Goal: Task Accomplishment & Management: Complete application form

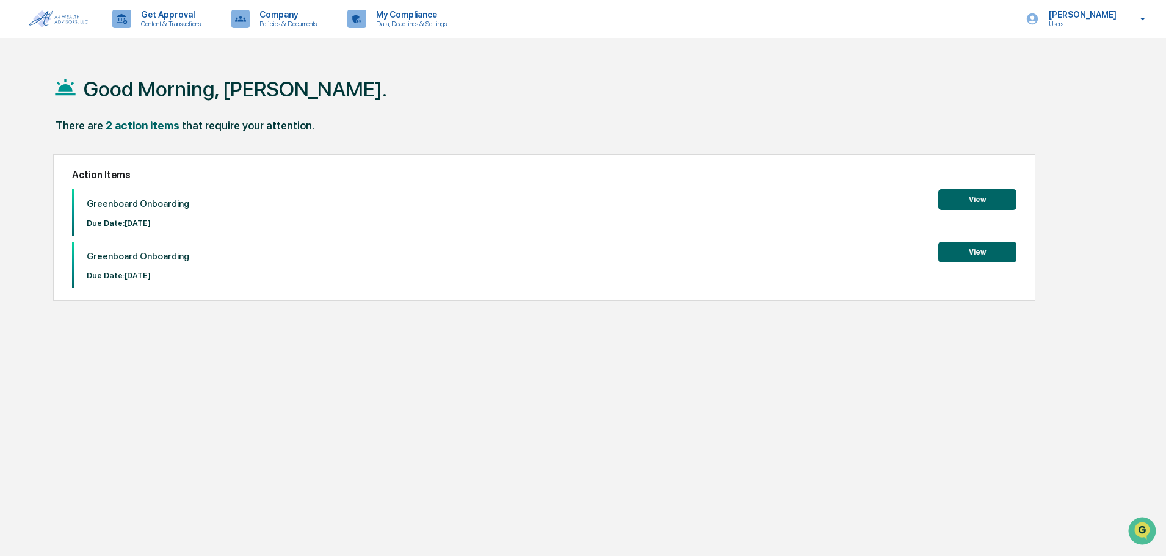
drag, startPoint x: 825, startPoint y: 3, endPoint x: 1061, endPoint y: 118, distance: 262.3
click at [1061, 118] on div "Good Morning, Cory." at bounding box center [577, 88] width 1049 height 61
click at [978, 200] on button "View" at bounding box center [977, 199] width 78 height 21
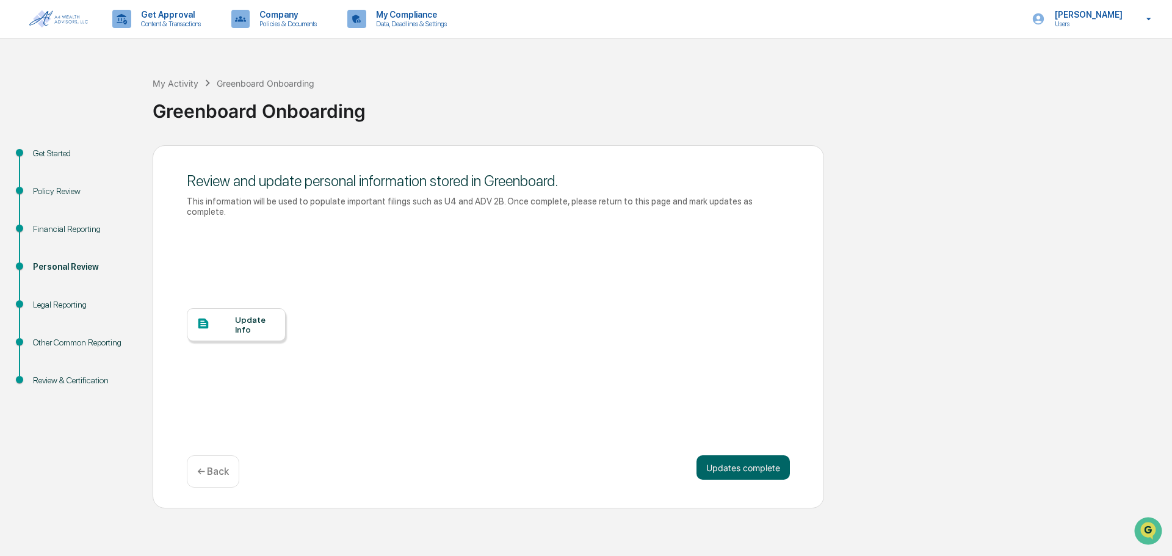
click at [43, 150] on div "Get Started" at bounding box center [83, 153] width 100 height 13
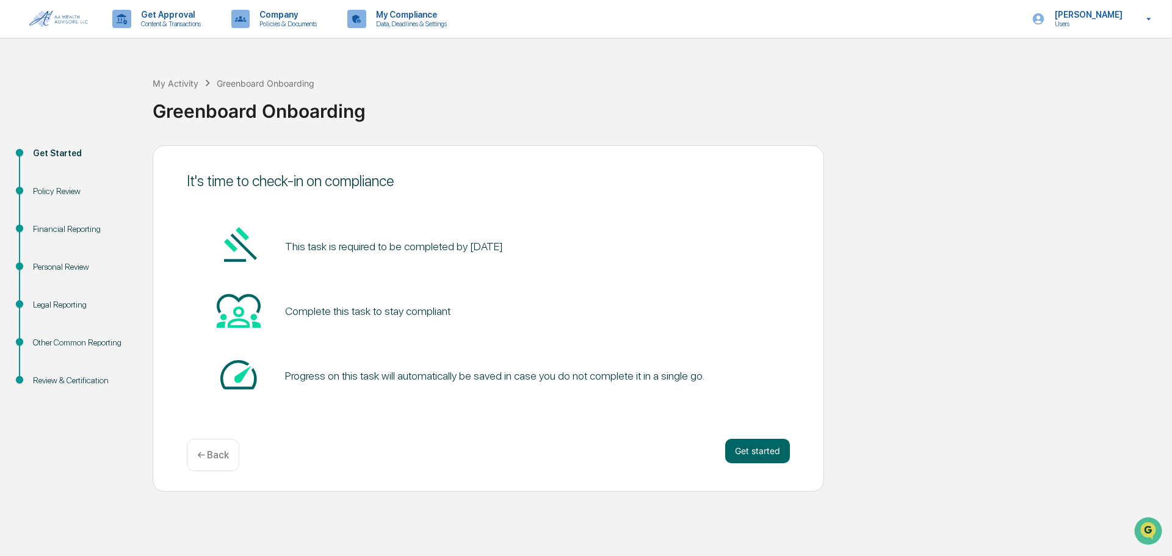
click at [63, 192] on div "Policy Review" at bounding box center [83, 191] width 100 height 13
click at [39, 195] on div "Policy Review" at bounding box center [83, 191] width 100 height 13
click at [55, 187] on div "Policy Review" at bounding box center [83, 191] width 100 height 13
click at [762, 452] on button "Get started" at bounding box center [757, 451] width 65 height 24
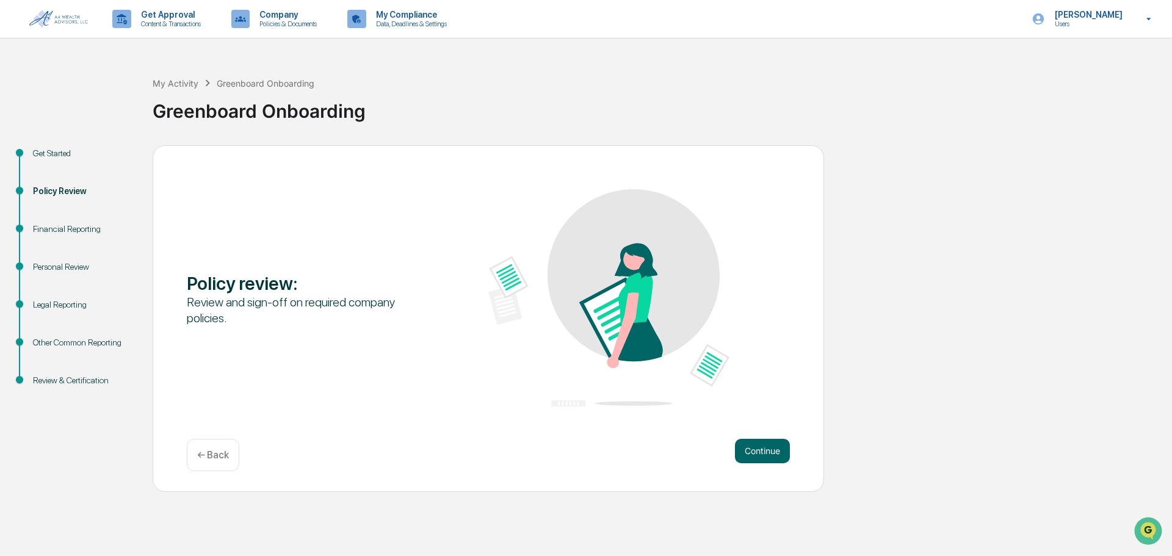
click at [762, 452] on button "Continue" at bounding box center [762, 451] width 55 height 24
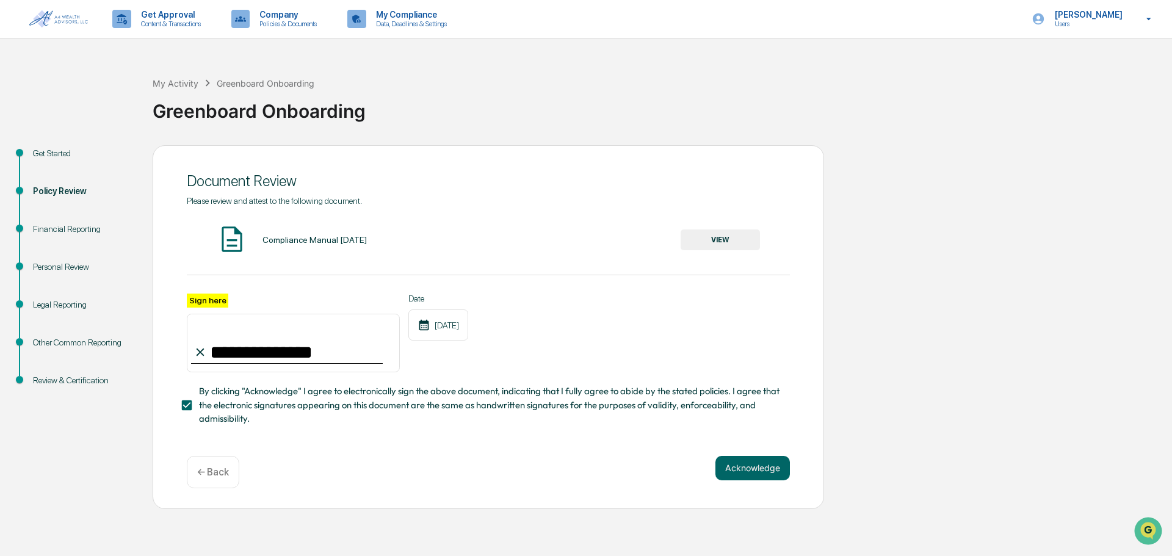
click at [762, 452] on div "**********" at bounding box center [488, 327] width 671 height 364
click at [757, 470] on button "Acknowledge" at bounding box center [752, 468] width 74 height 24
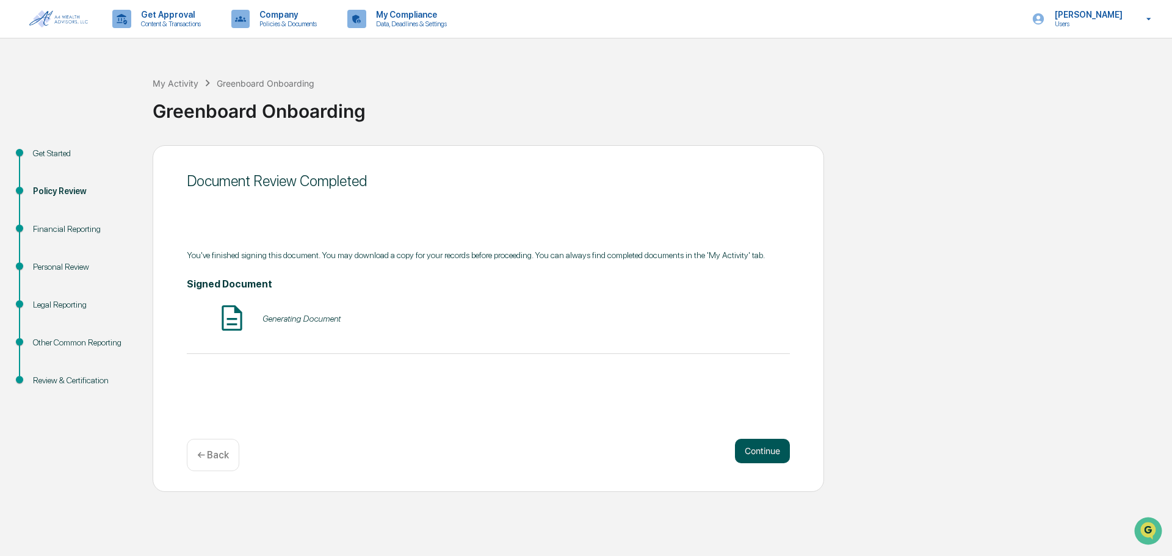
click at [757, 470] on div "Continue ← Back" at bounding box center [488, 455] width 603 height 32
click at [758, 449] on button "Continue" at bounding box center [762, 451] width 55 height 24
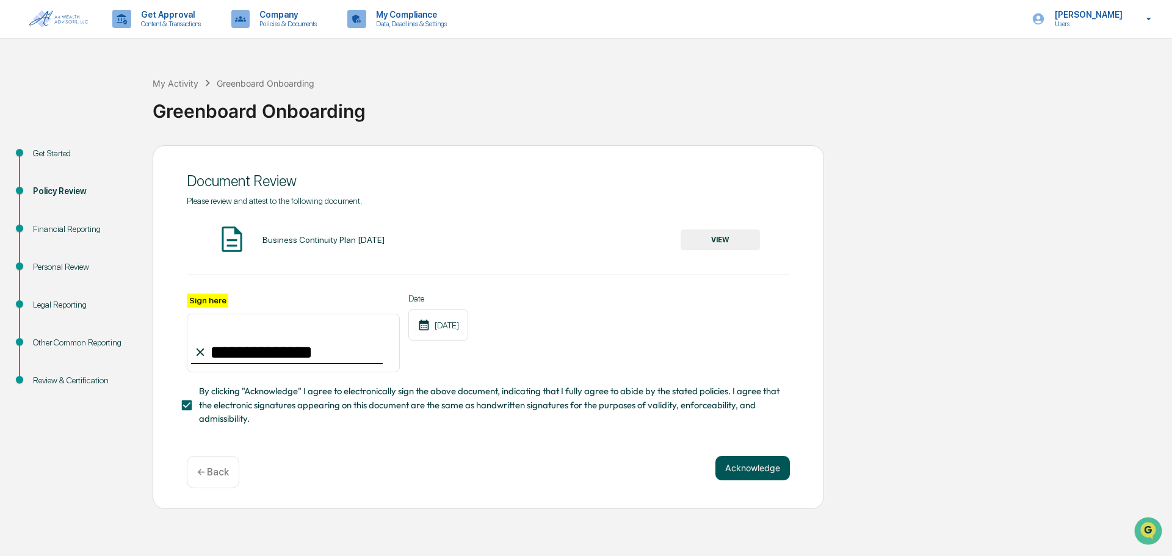
click at [759, 472] on button "Acknowledge" at bounding box center [752, 468] width 74 height 24
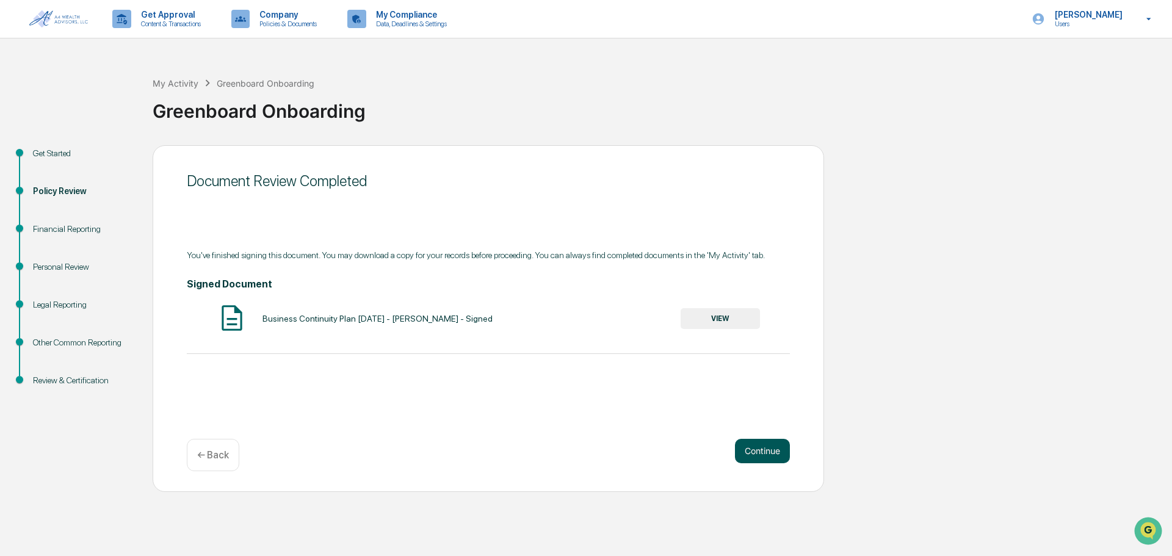
click at [761, 449] on button "Continue" at bounding box center [762, 451] width 55 height 24
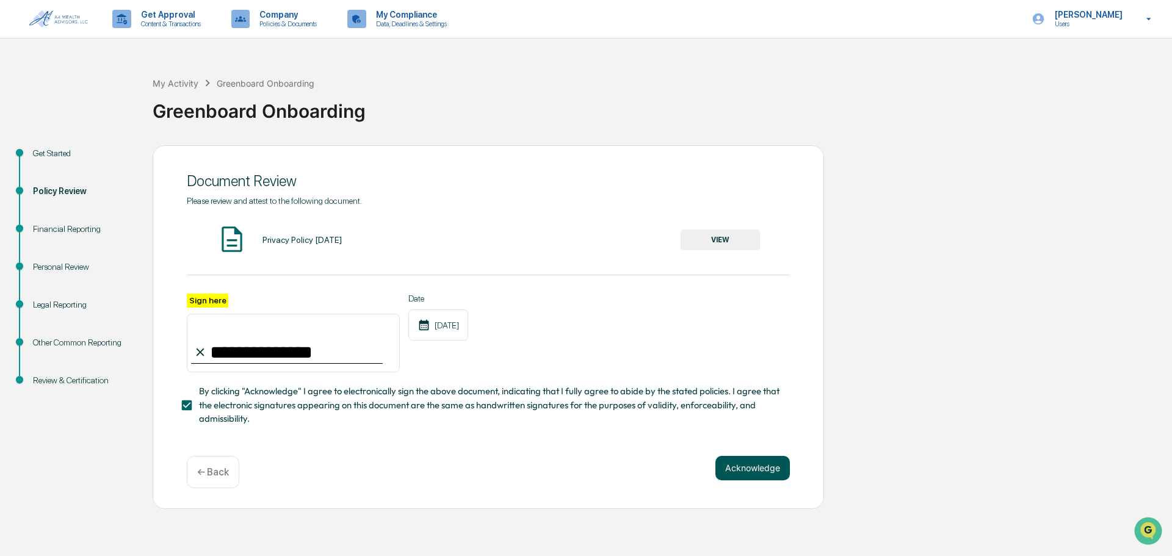
click at [757, 474] on button "Acknowledge" at bounding box center [752, 468] width 74 height 24
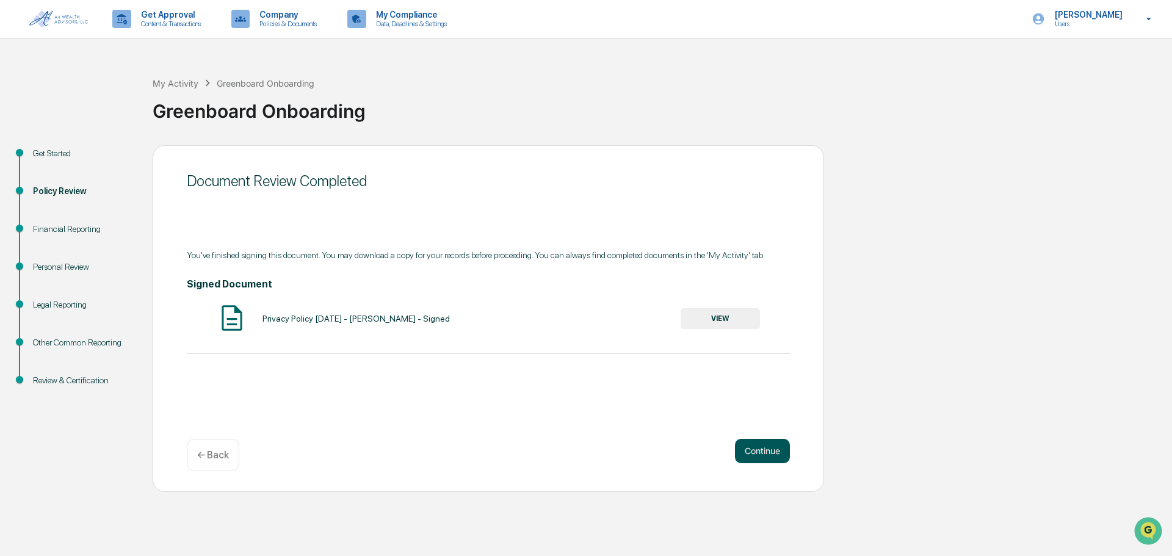
click at [748, 454] on button "Continue" at bounding box center [762, 451] width 55 height 24
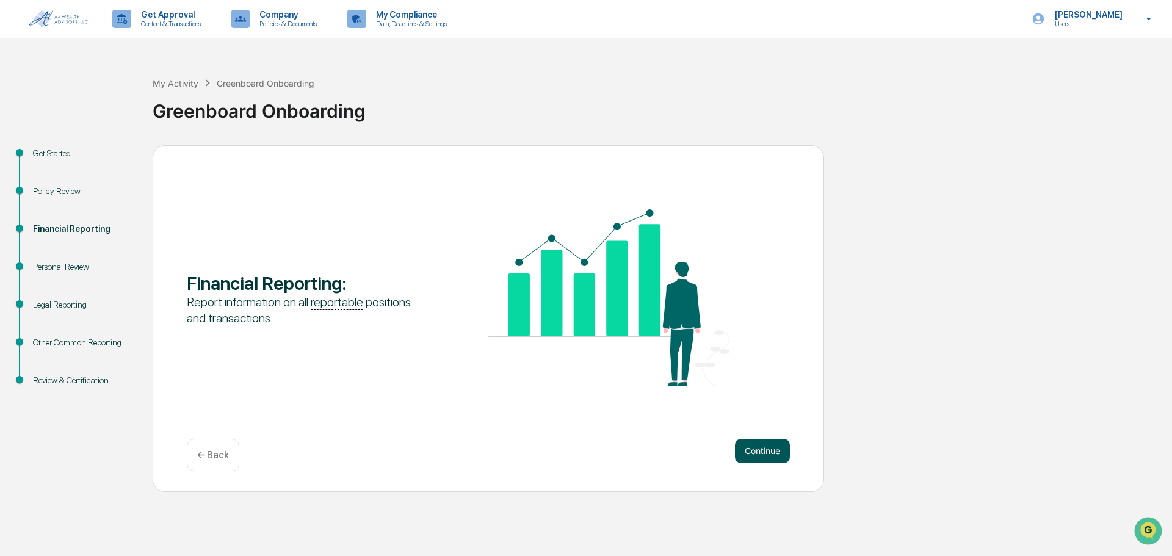
click at [758, 450] on button "Continue" at bounding box center [762, 451] width 55 height 24
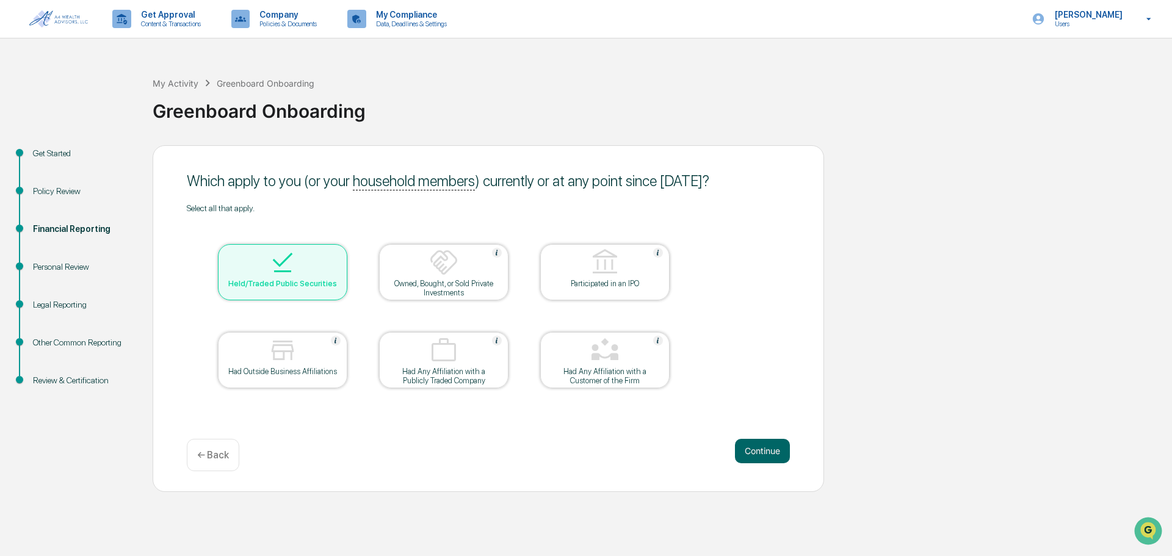
click at [758, 450] on button "Continue" at bounding box center [762, 451] width 55 height 24
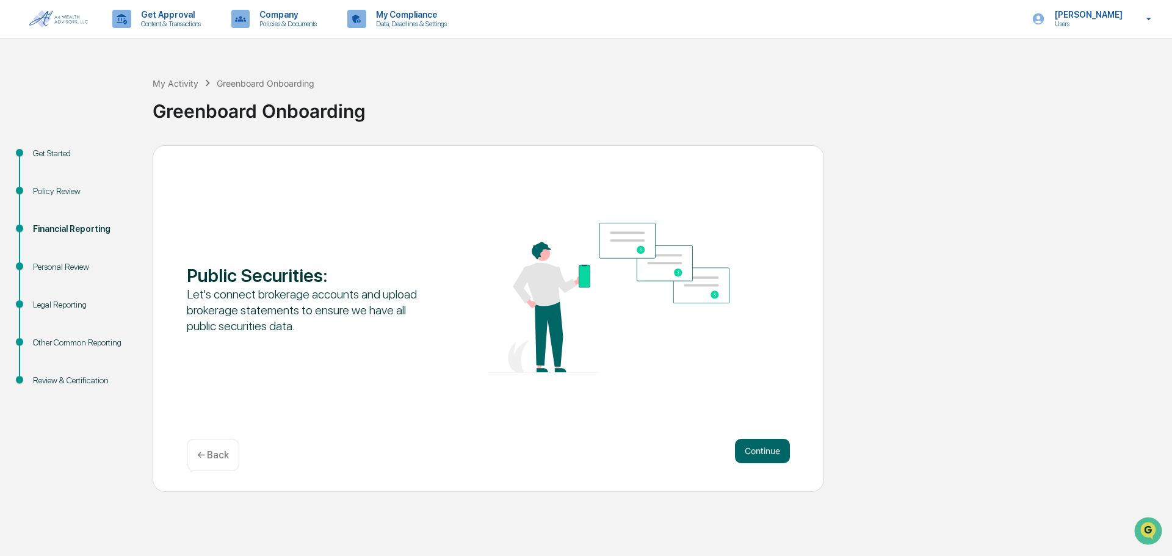
click at [758, 450] on button "Continue" at bounding box center [762, 451] width 55 height 24
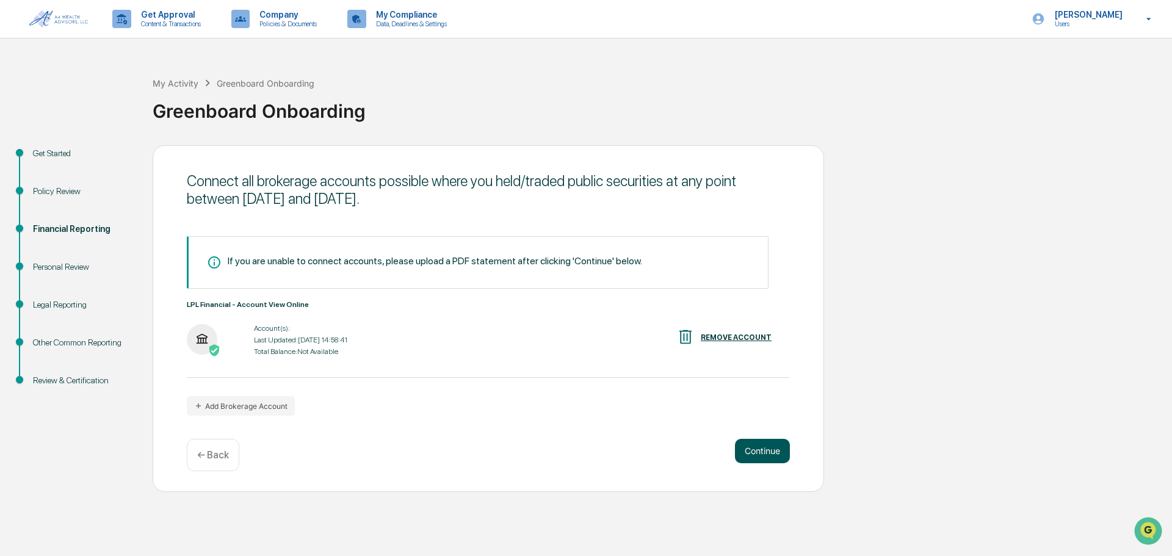
click at [760, 450] on button "Continue" at bounding box center [762, 451] width 55 height 24
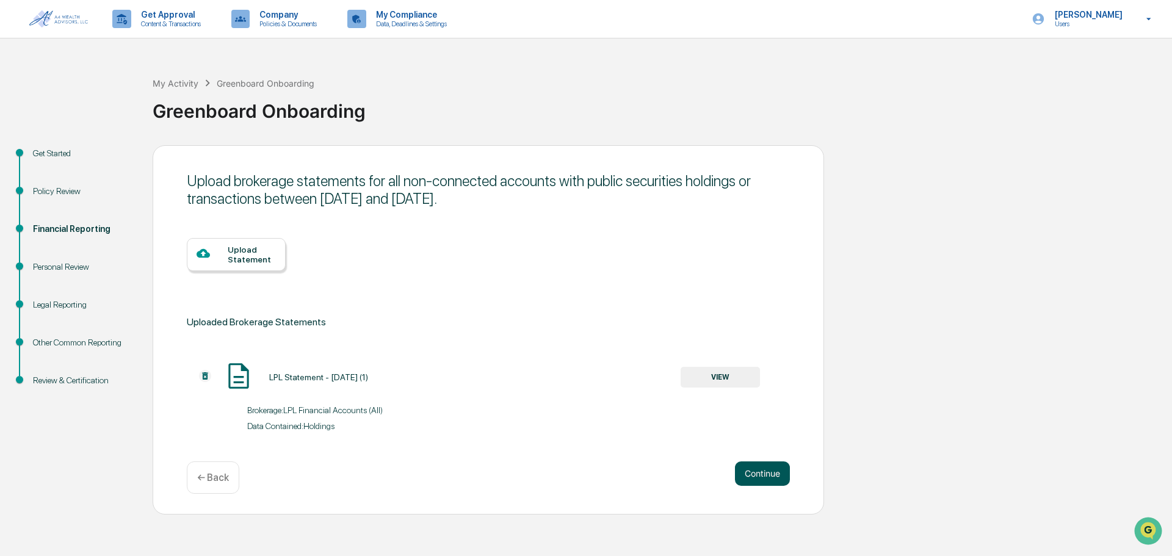
click at [753, 477] on button "Continue" at bounding box center [762, 473] width 55 height 24
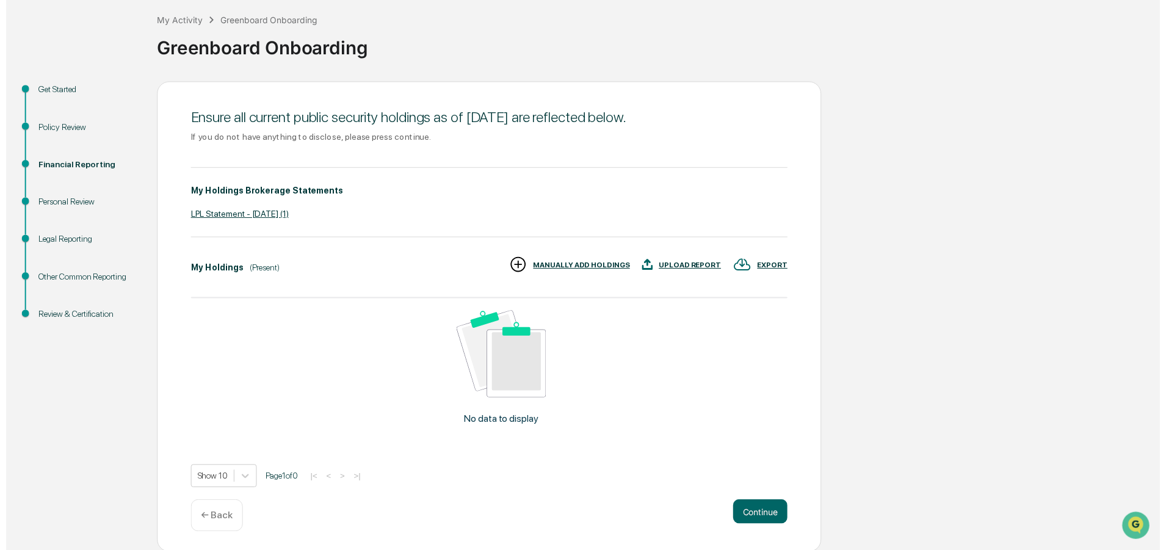
scroll to position [65, 0]
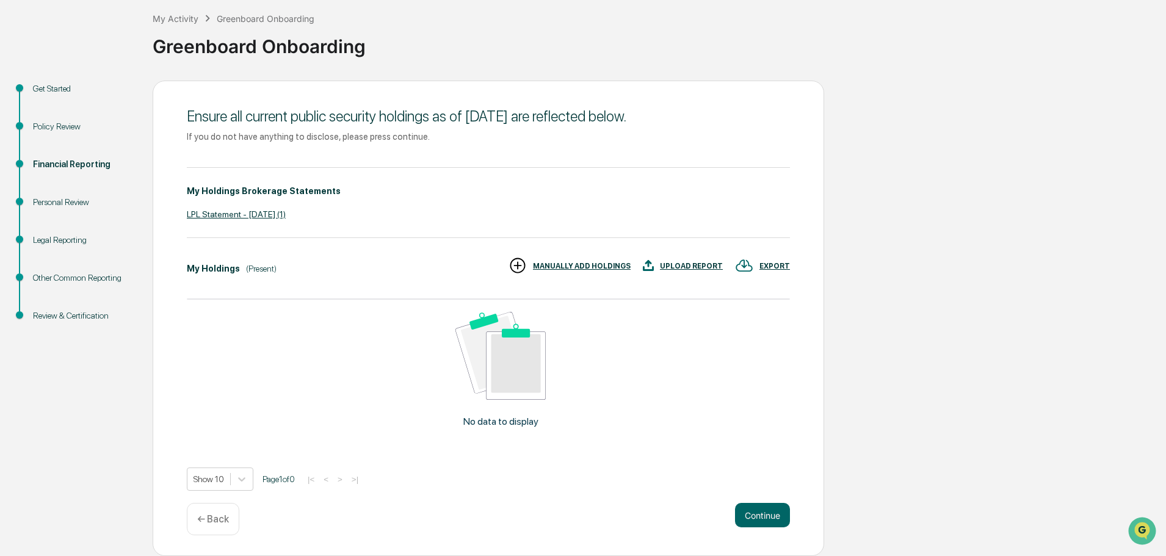
click at [272, 212] on div "LPL Statement - Aug 2025 (1)" at bounding box center [488, 214] width 603 height 10
click at [261, 211] on div "LPL Statement - Aug 2025 (1)" at bounding box center [488, 214] width 603 height 10
click at [569, 265] on div "MANUALLY ADD HOLDINGS" at bounding box center [582, 266] width 98 height 9
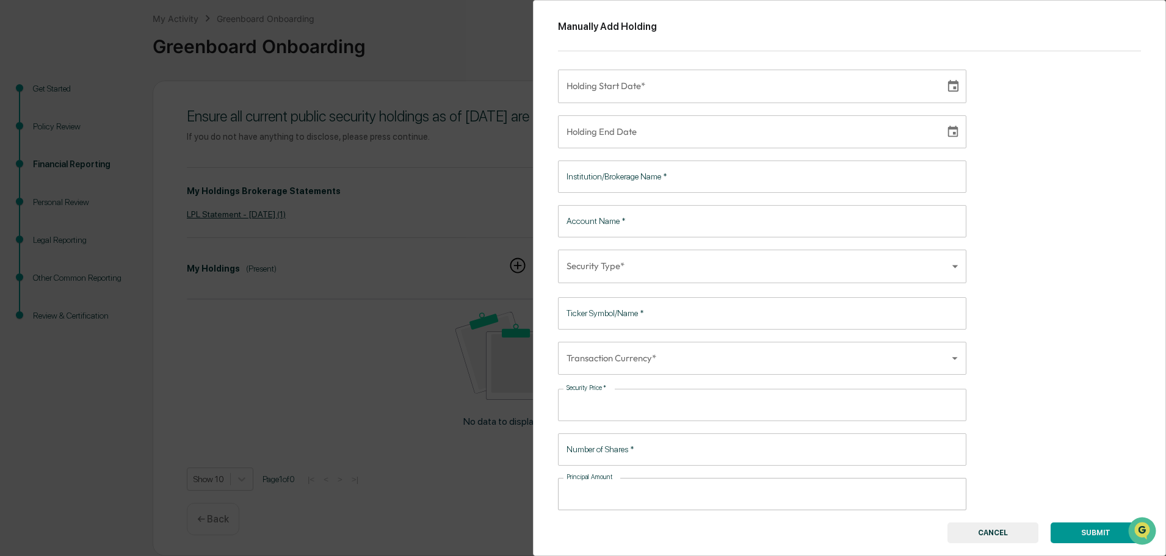
type input "**********"
click at [685, 99] on input "**********" at bounding box center [747, 86] width 378 height 33
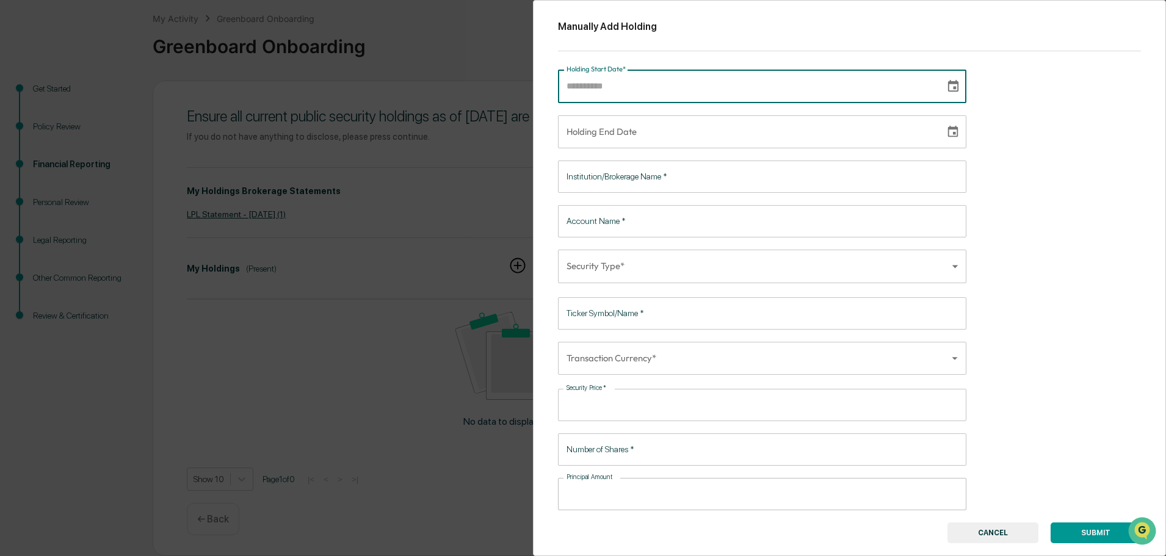
click at [1035, 132] on div "Manually Add Holding Holding Start Date* Holding Start Date* Holding End Date H…" at bounding box center [849, 278] width 633 height 556
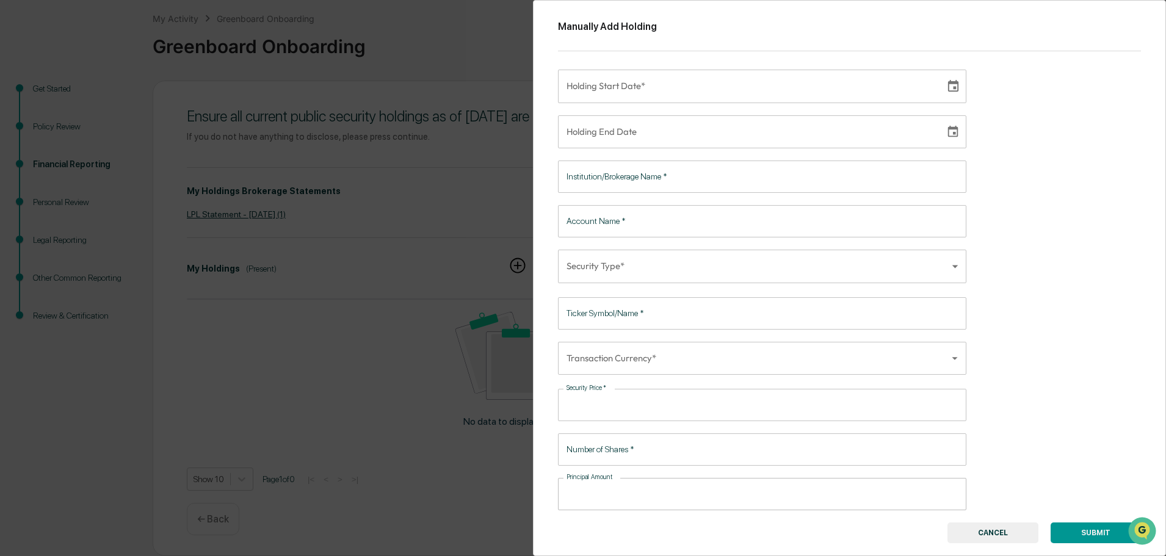
click at [985, 537] on button "CANCEL" at bounding box center [992, 532] width 91 height 21
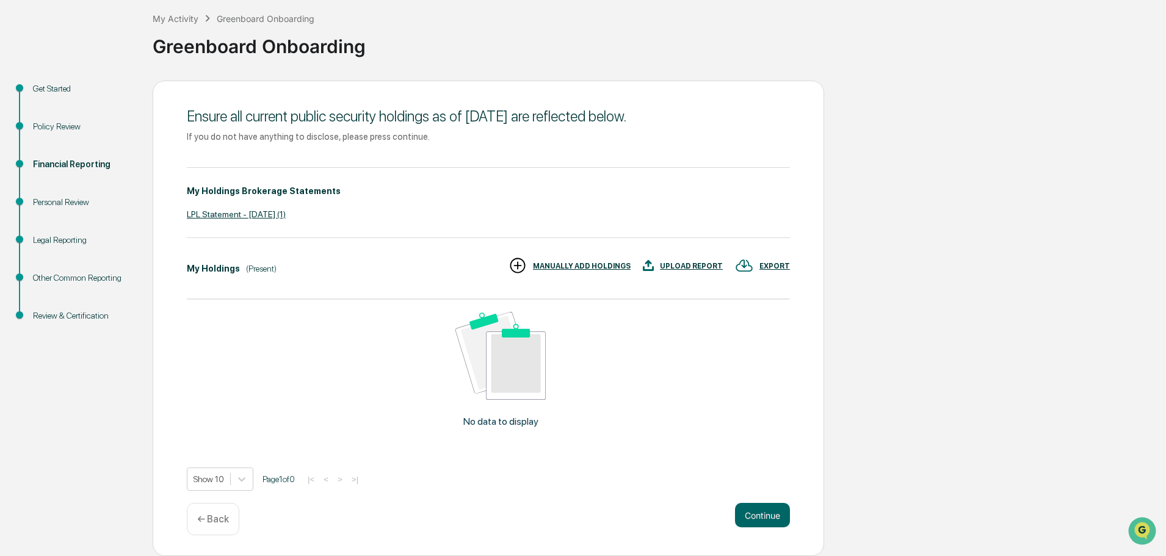
click at [583, 264] on div "MANUALLY ADD HOLDINGS" at bounding box center [582, 266] width 98 height 9
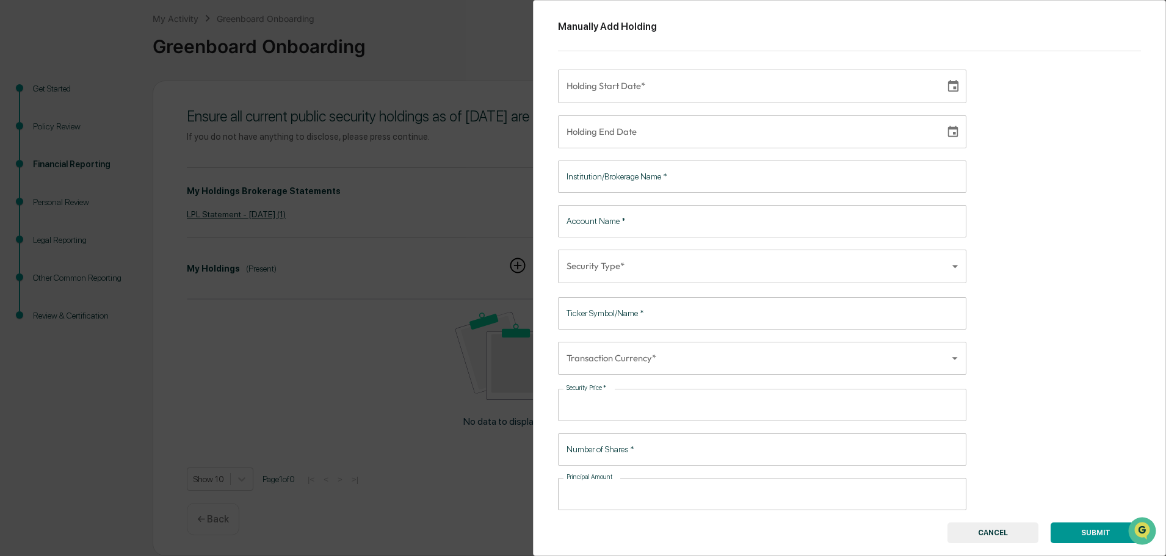
type input "**********"
click at [609, 87] on input "**********" at bounding box center [747, 86] width 378 height 33
click at [1052, 203] on div "Manually Add Holding Holding Start Date* Holding Start Date* Holding End Date H…" at bounding box center [849, 278] width 633 height 556
click at [669, 189] on input "Institution/Brokerage Name   *" at bounding box center [762, 177] width 408 height 32
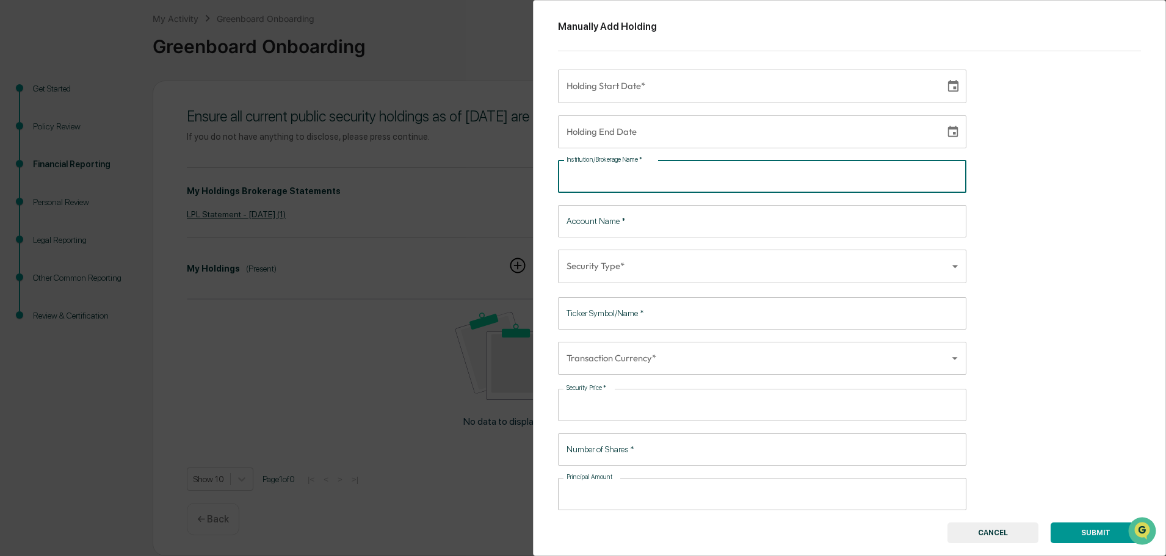
type input "*"
type input "**"
type input "***"
click at [282, 326] on div "Manually Add Holding Holding Start Date* Holding Start Date* Holding End Date H…" at bounding box center [583, 278] width 1166 height 556
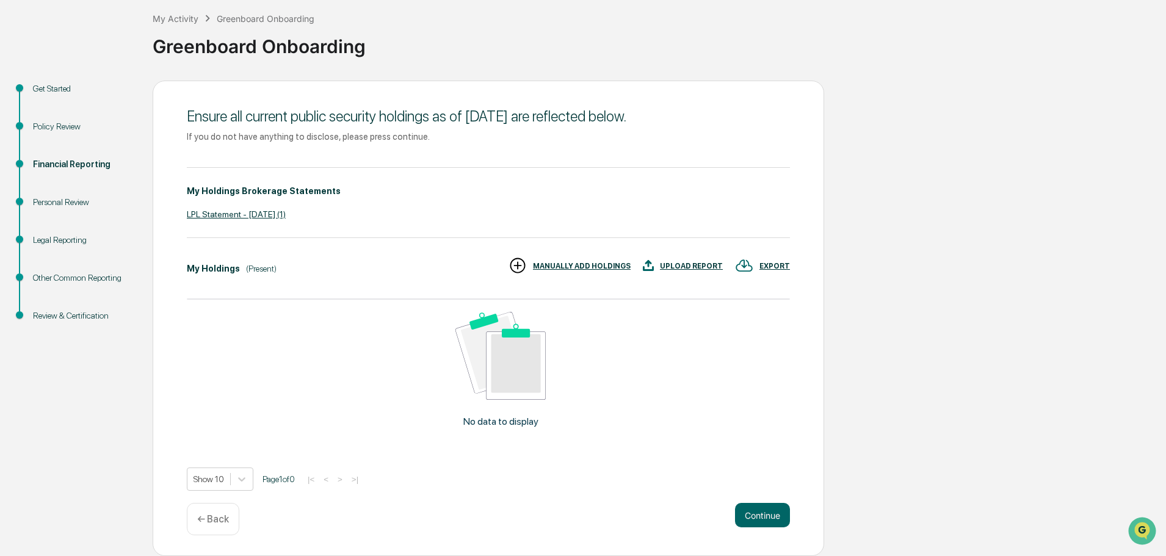
click at [701, 266] on div "UPLOAD REPORT" at bounding box center [691, 266] width 63 height 9
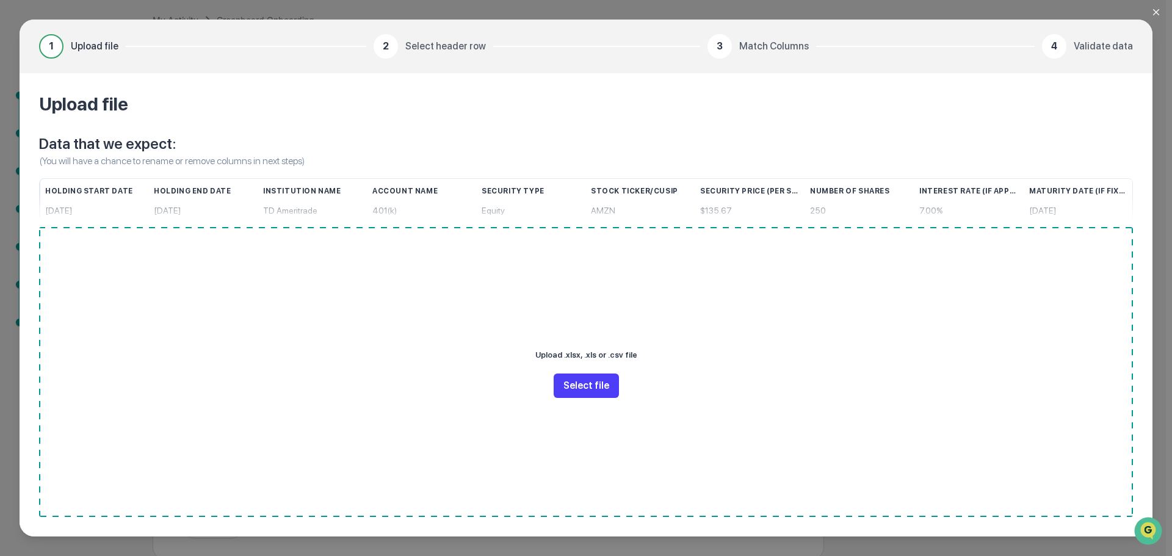
click at [601, 384] on button "Select file" at bounding box center [586, 386] width 65 height 24
click at [610, 394] on button "Select file" at bounding box center [586, 386] width 65 height 24
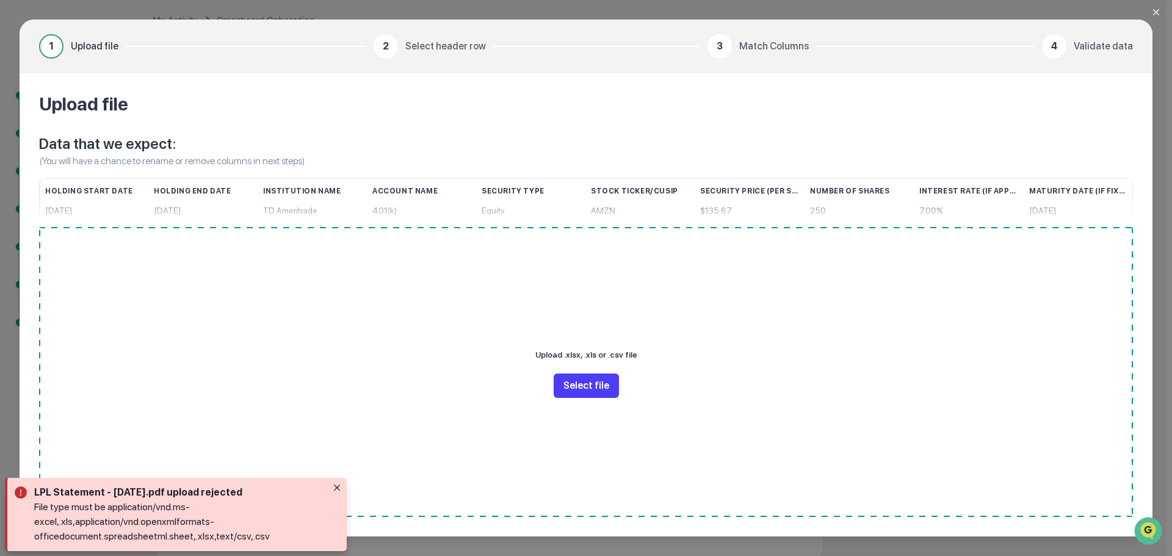
click at [602, 393] on button "Select file" at bounding box center [586, 386] width 65 height 24
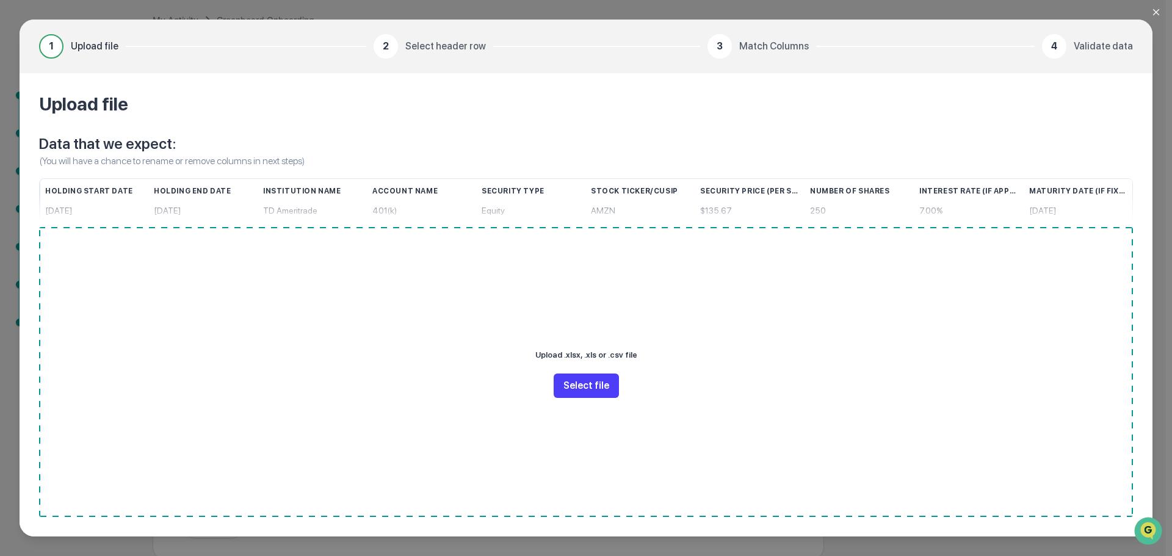
click at [560, 391] on button "Select file" at bounding box center [586, 386] width 65 height 24
click at [1151, 13] on div "1 Upload file 2 Select header row 3 Match Columns 4 Validate data Upload file D…" at bounding box center [586, 278] width 1172 height 556
click at [1152, 12] on icon "Close modal" at bounding box center [1156, 12] width 10 height 10
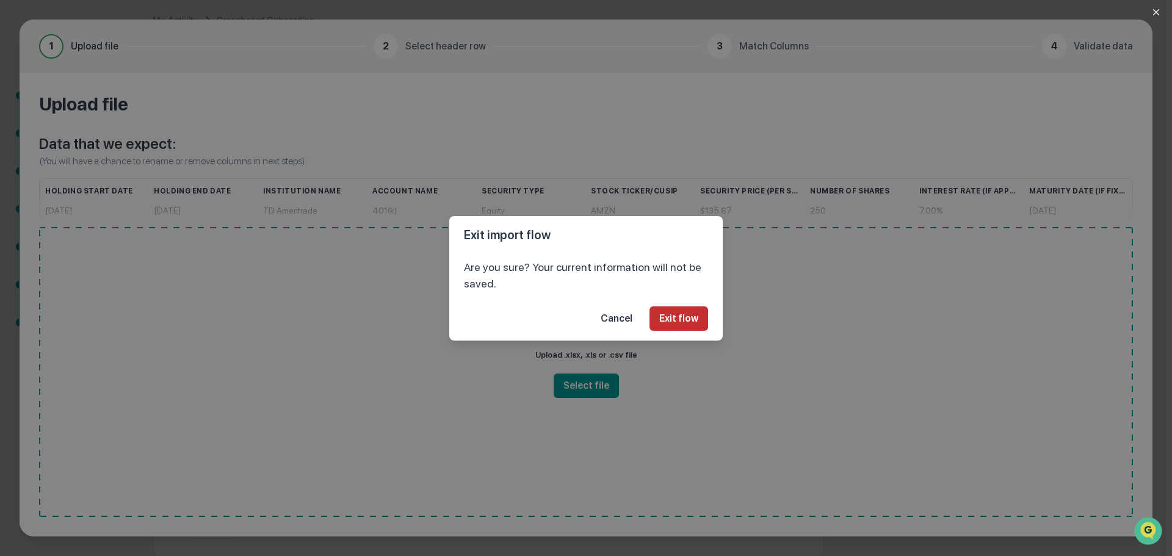
click at [667, 308] on button "Exit flow" at bounding box center [678, 318] width 59 height 24
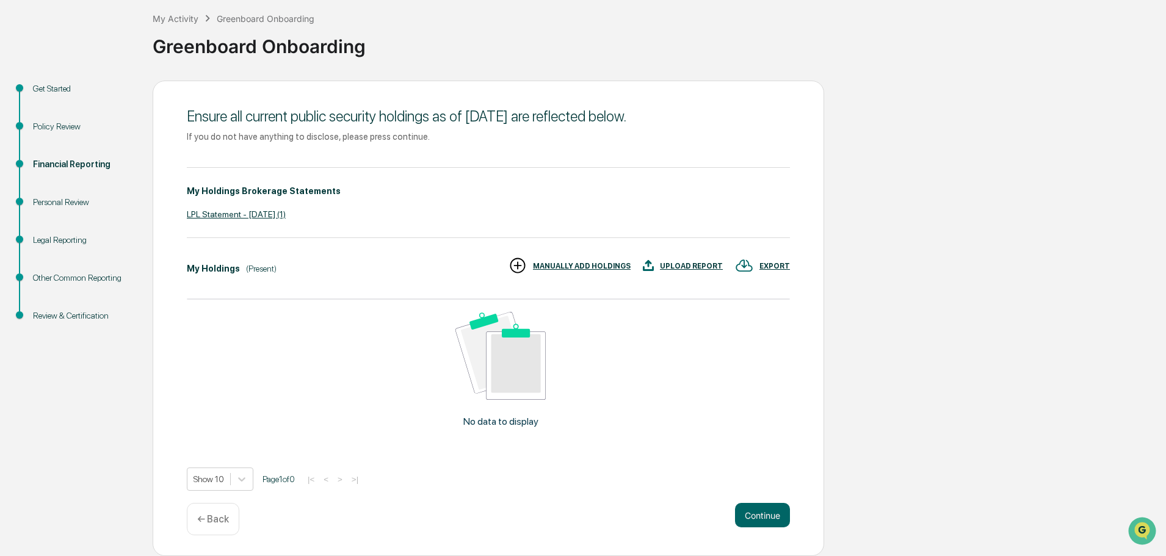
click at [685, 264] on div "UPLOAD REPORT" at bounding box center [691, 266] width 63 height 9
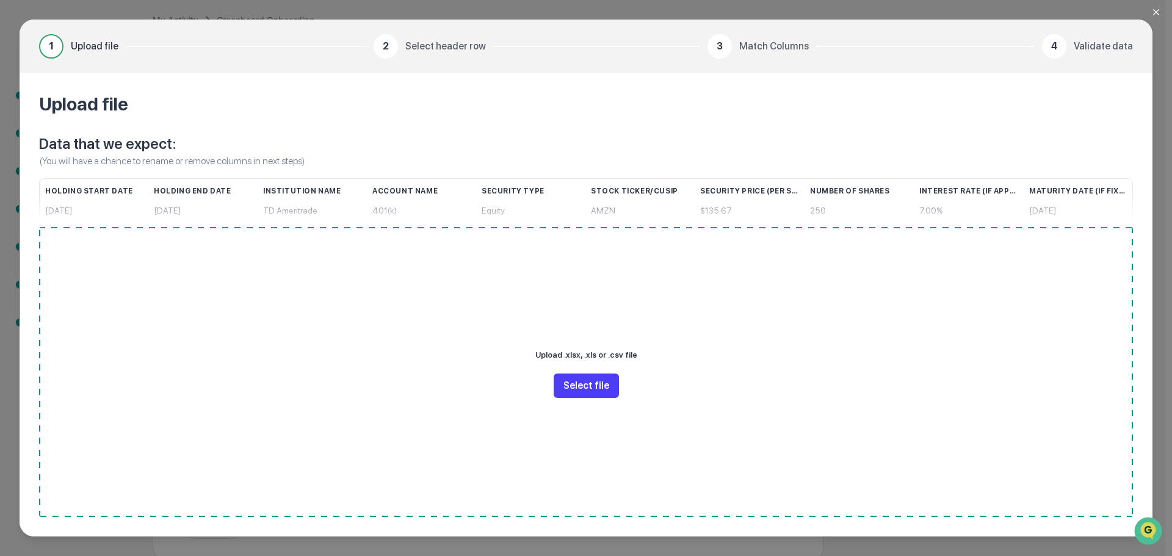
click at [595, 396] on button "Select file" at bounding box center [586, 386] width 65 height 24
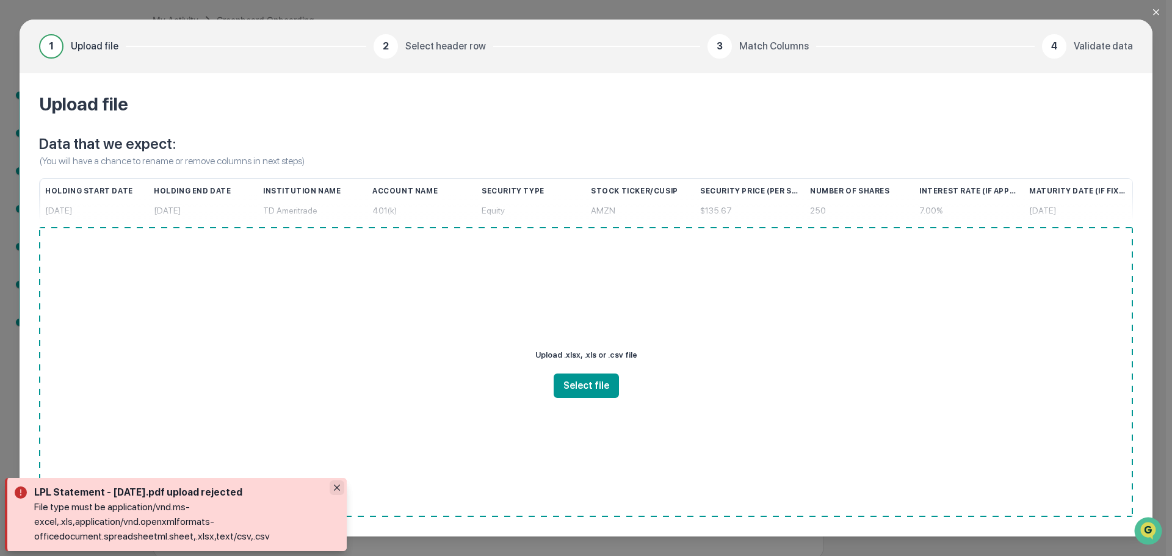
click at [337, 483] on button "Close" at bounding box center [337, 487] width 15 height 15
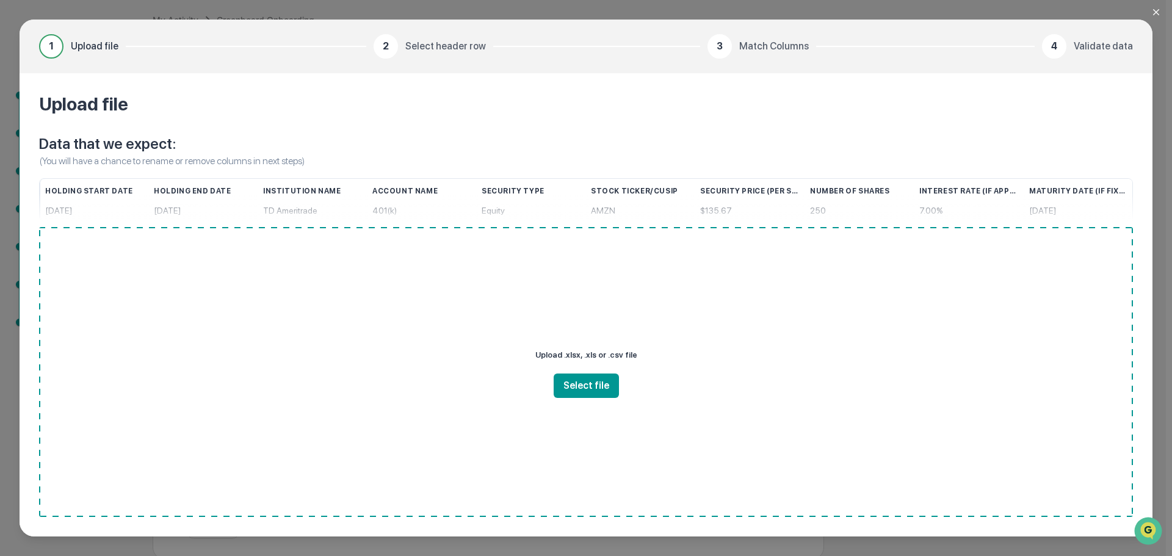
click at [1159, 11] on icon "Close modal" at bounding box center [1156, 12] width 10 height 10
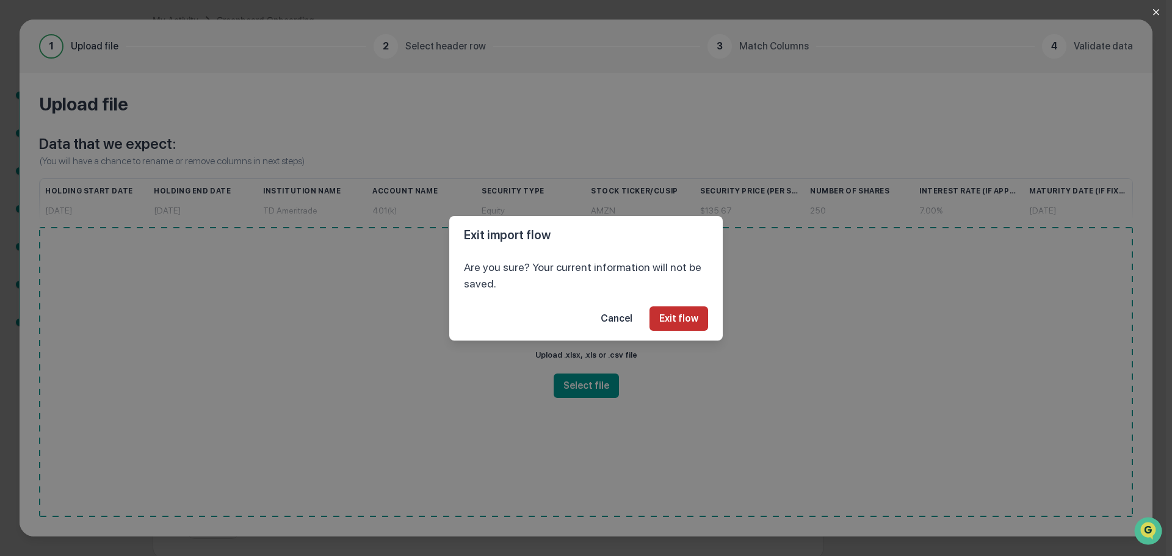
click at [692, 327] on button "Exit flow" at bounding box center [678, 318] width 59 height 24
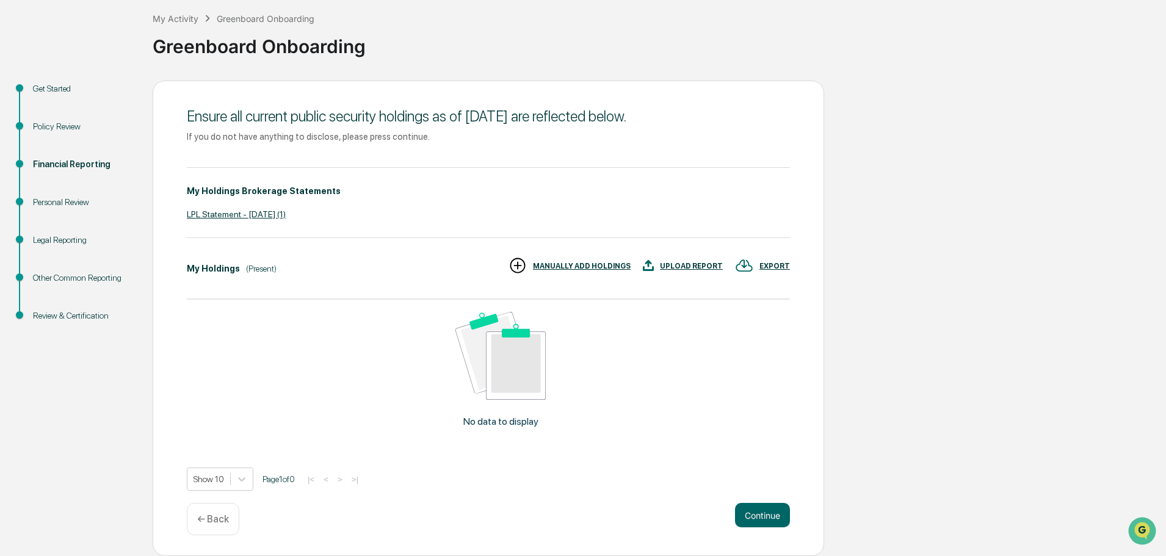
click at [200, 518] on p "← Back" at bounding box center [213, 519] width 32 height 12
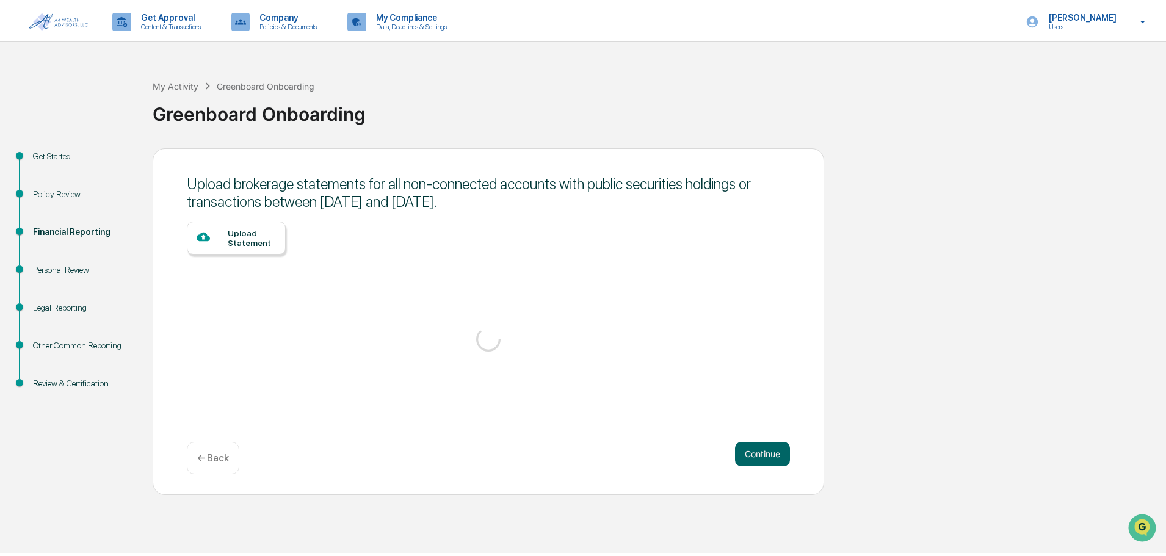
scroll to position [0, 0]
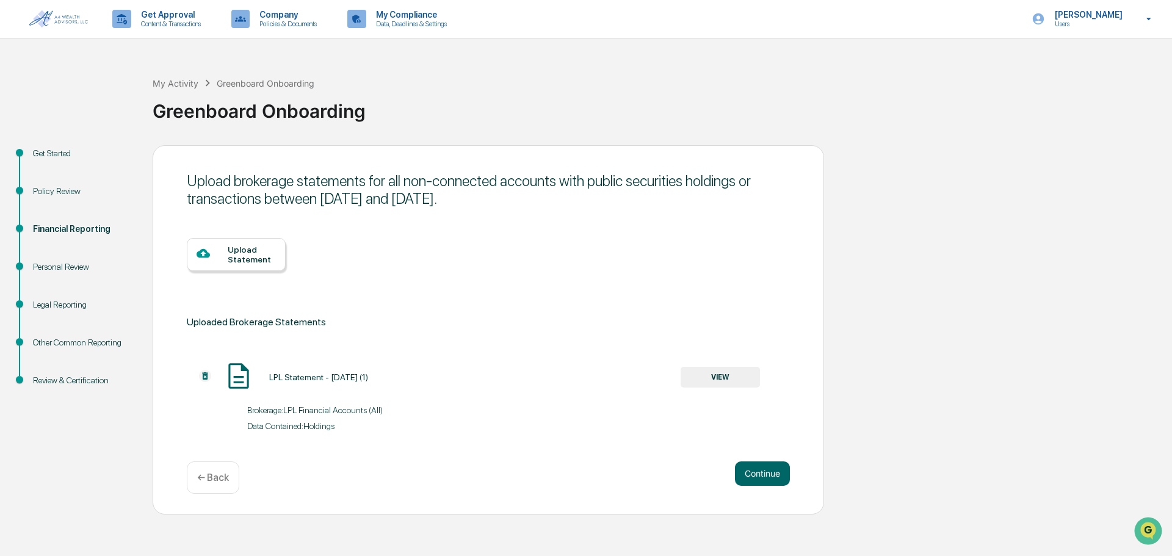
click at [248, 264] on div "Upload Statement" at bounding box center [252, 255] width 48 height 20
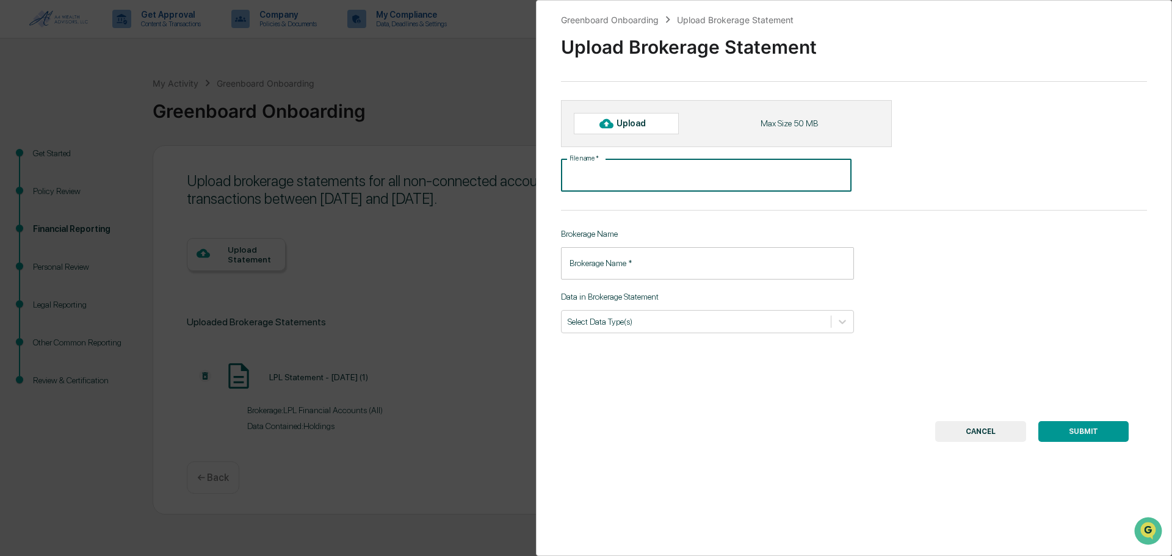
click at [678, 181] on input "File name   *" at bounding box center [706, 175] width 291 height 32
type input "**********"
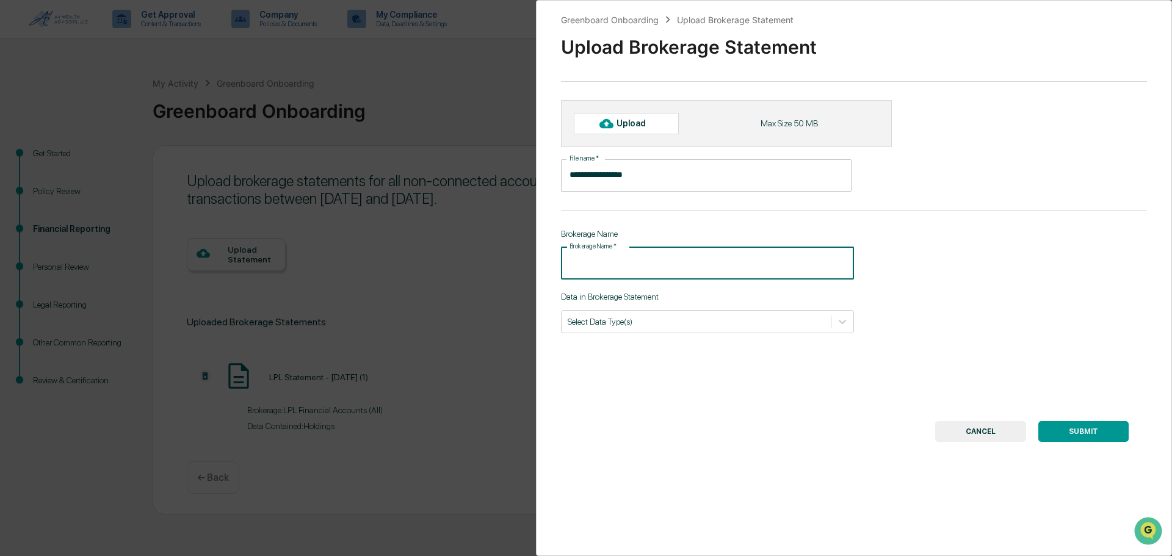
click at [681, 270] on input "Brokerage Name   *" at bounding box center [707, 263] width 293 height 32
type input "**********"
click at [754, 331] on div "Select Data Type(s)" at bounding box center [707, 321] width 293 height 23
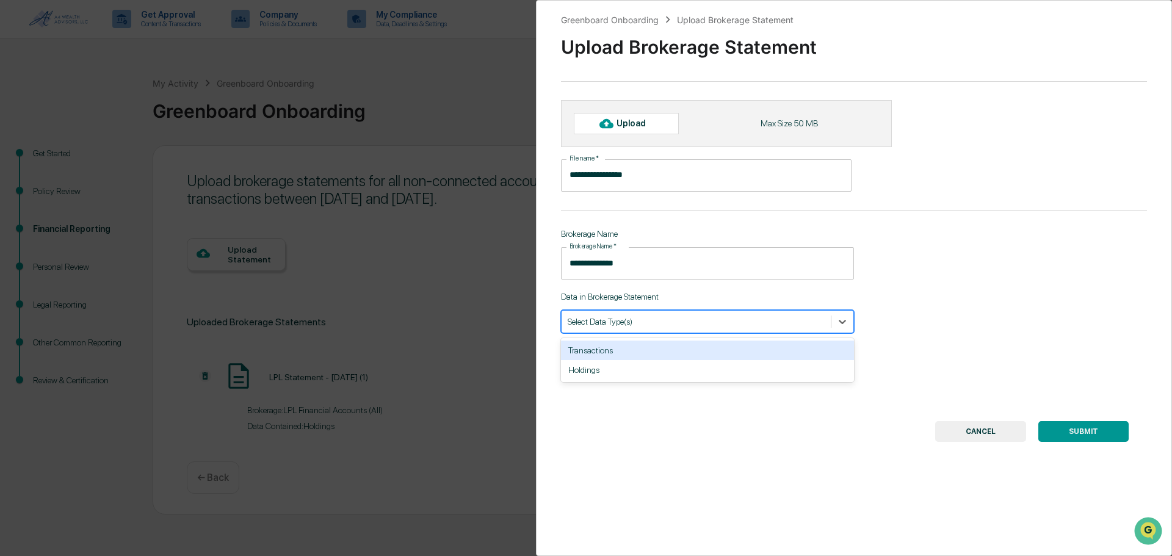
click at [689, 355] on div "Transactions" at bounding box center [707, 351] width 293 height 20
click at [707, 326] on div at bounding box center [714, 322] width 177 height 12
click at [699, 332] on div "Transactions" at bounding box center [707, 321] width 293 height 23
click at [685, 350] on div "Holdings" at bounding box center [707, 351] width 293 height 20
click at [1077, 436] on button "SUBMIT" at bounding box center [1083, 431] width 90 height 21
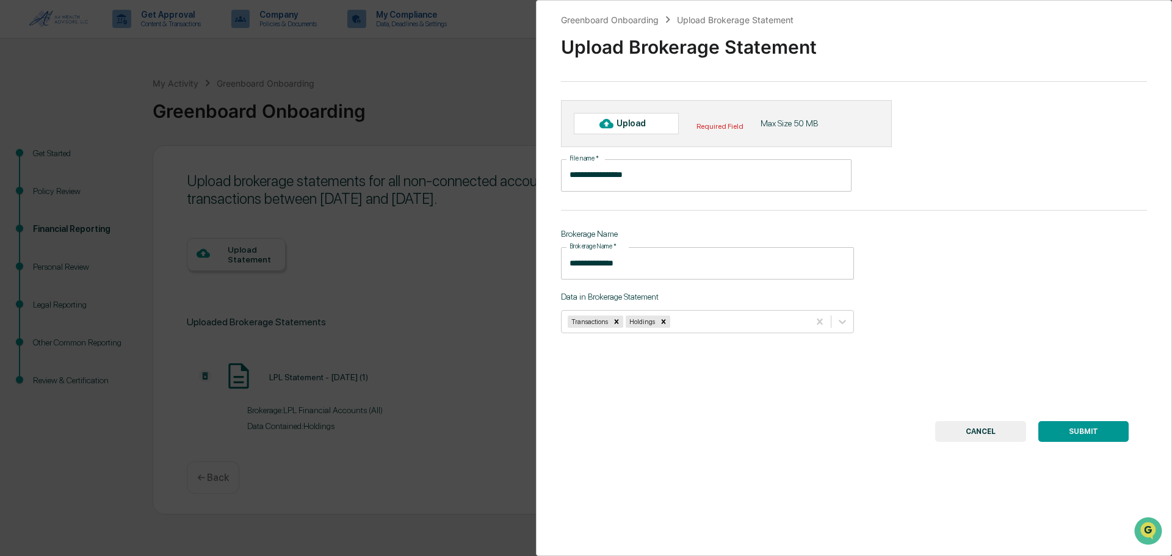
click at [755, 131] on div "Upload Required Field Max Size 50 MB" at bounding box center [726, 123] width 331 height 46
click at [649, 131] on div "Upload" at bounding box center [626, 123] width 105 height 21
type input "**********"
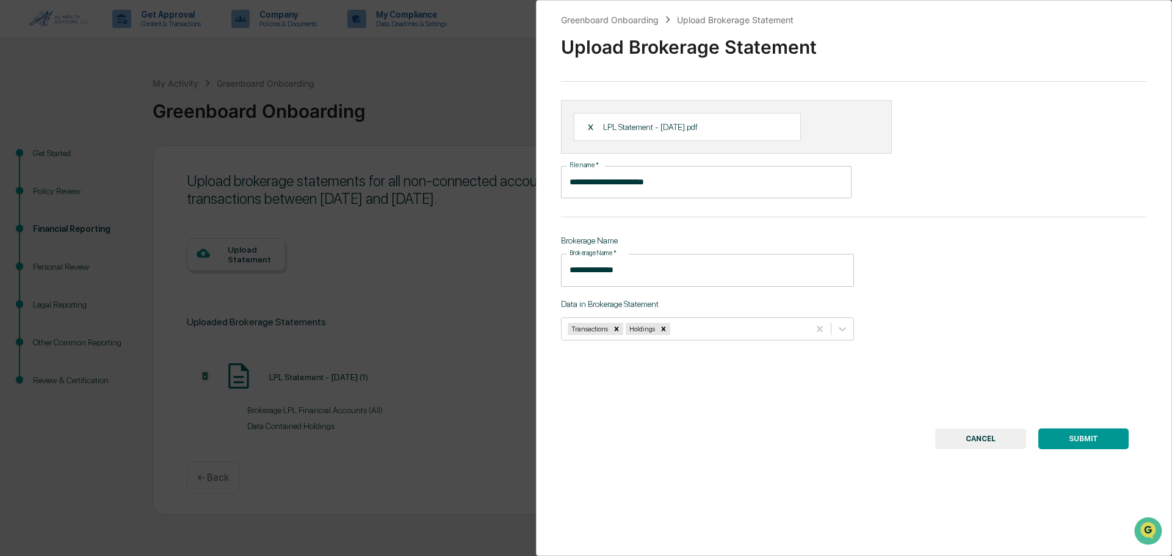
click at [1068, 438] on button "SUBMIT" at bounding box center [1083, 438] width 90 height 21
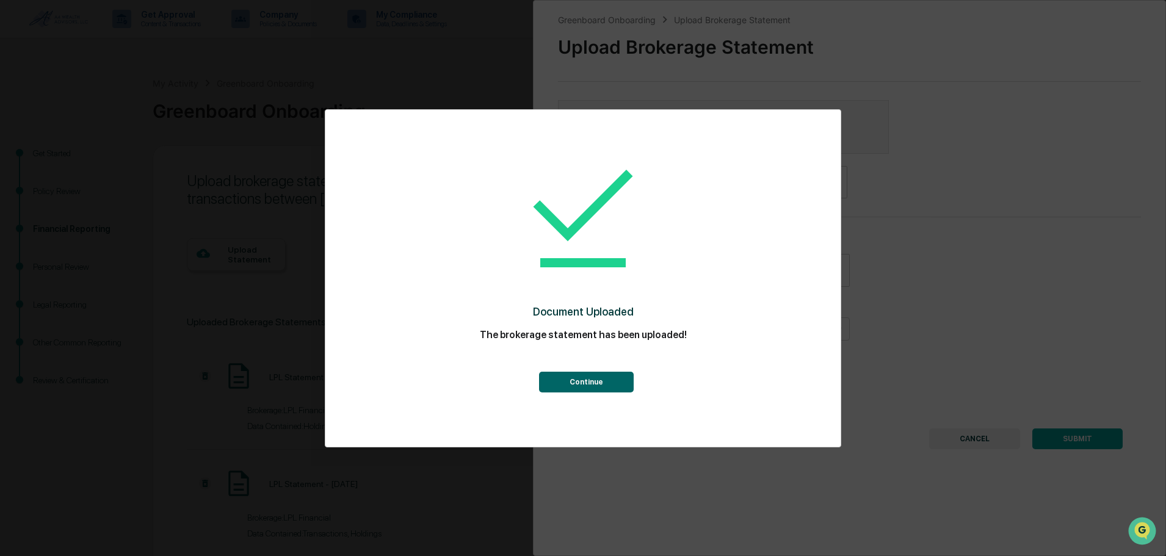
click at [603, 372] on button "Continue" at bounding box center [586, 382] width 95 height 21
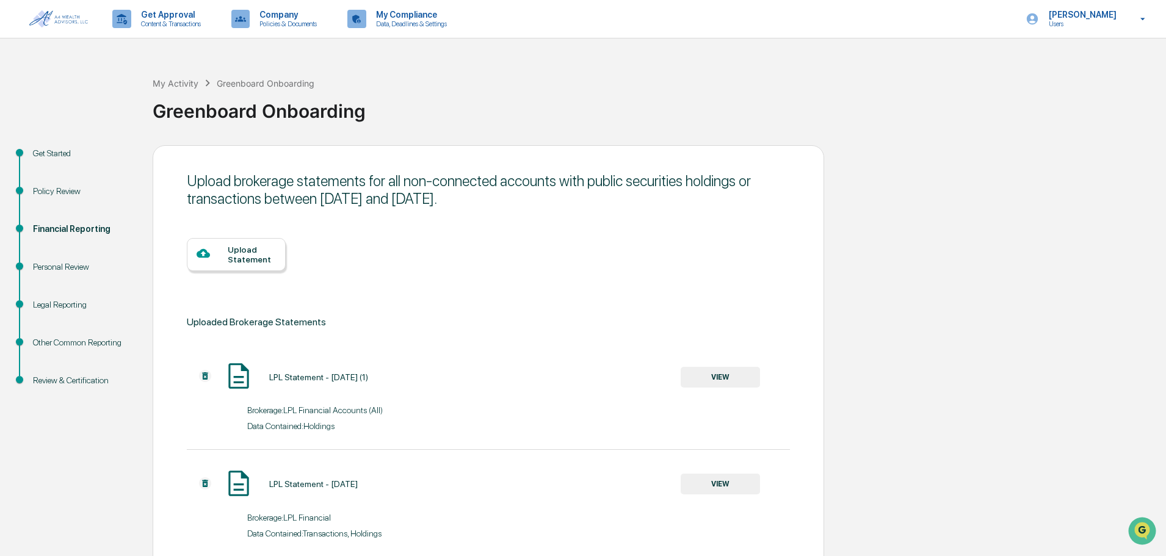
scroll to position [65, 0]
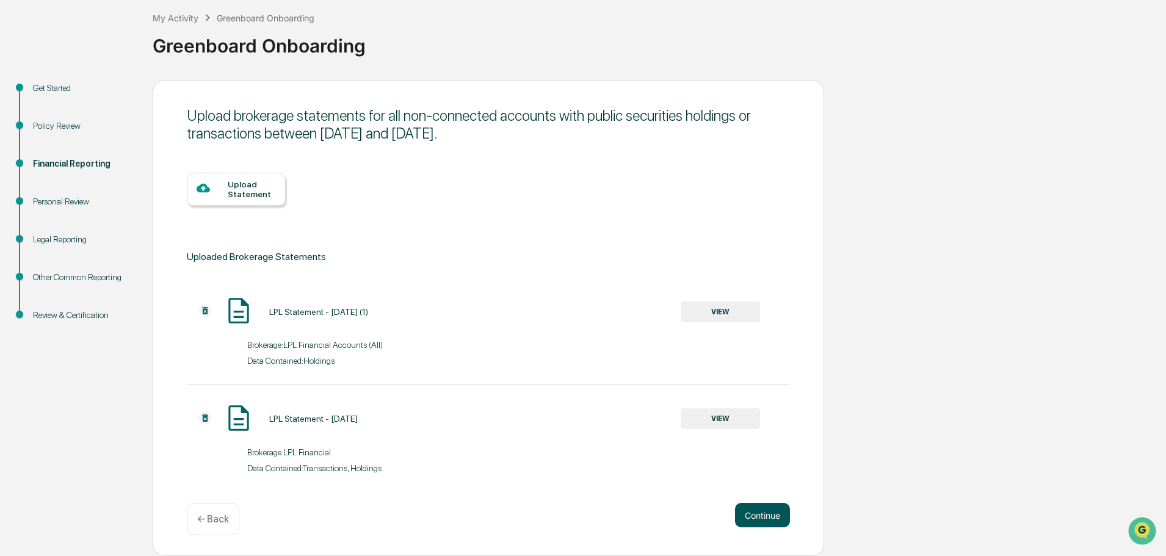
click at [765, 507] on button "Continue" at bounding box center [762, 515] width 55 height 24
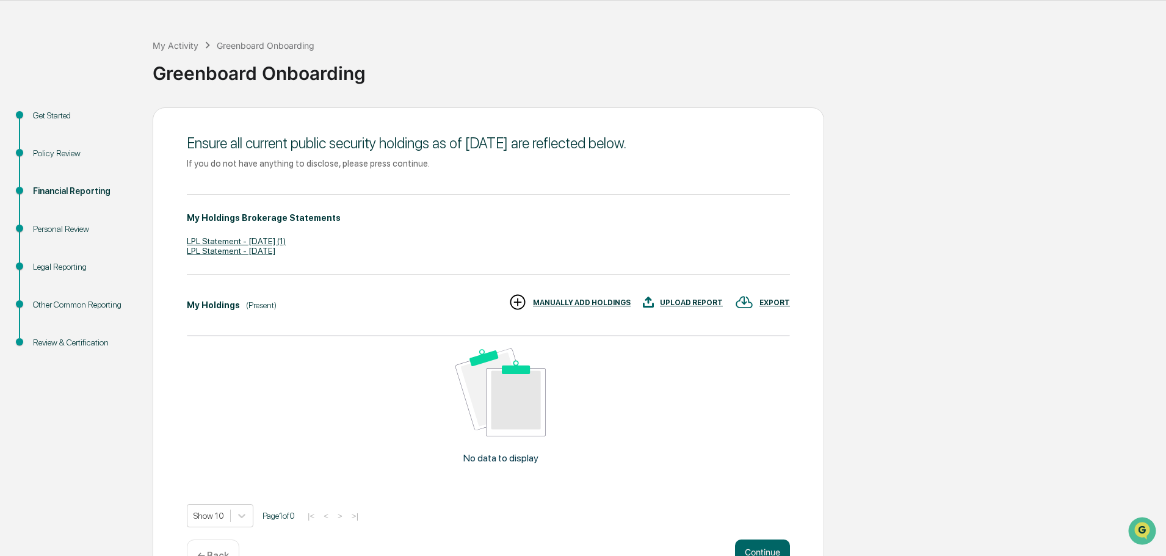
scroll to position [74, 0]
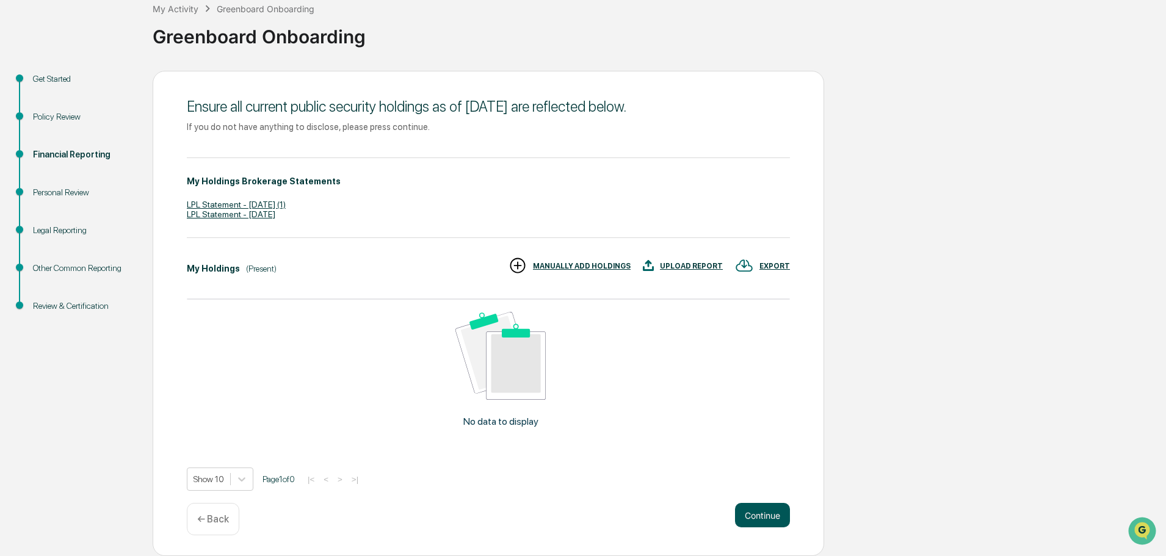
click at [768, 508] on button "Continue" at bounding box center [762, 515] width 55 height 24
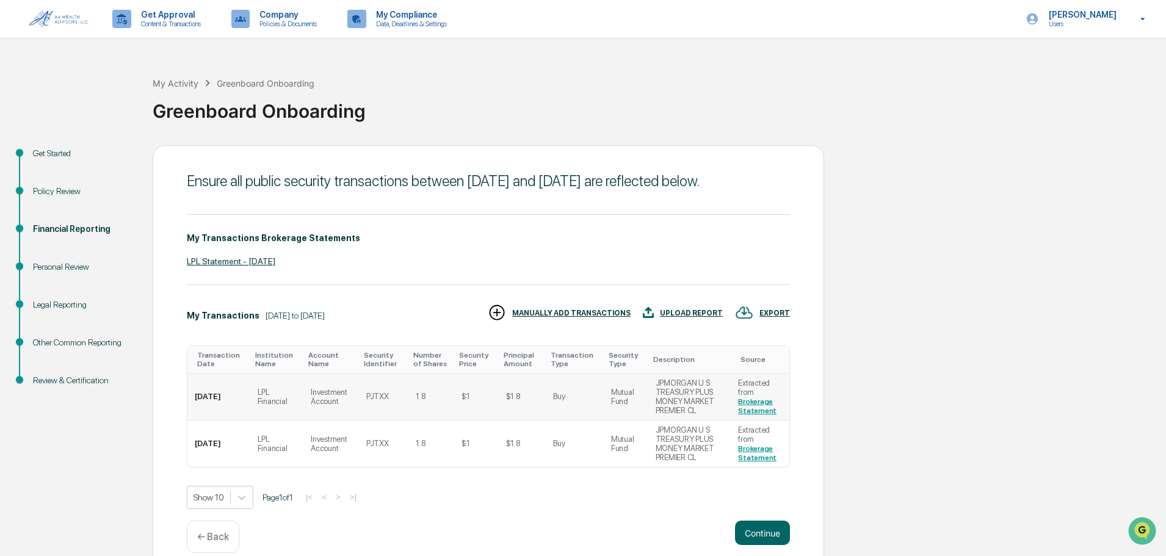
scroll to position [35, 0]
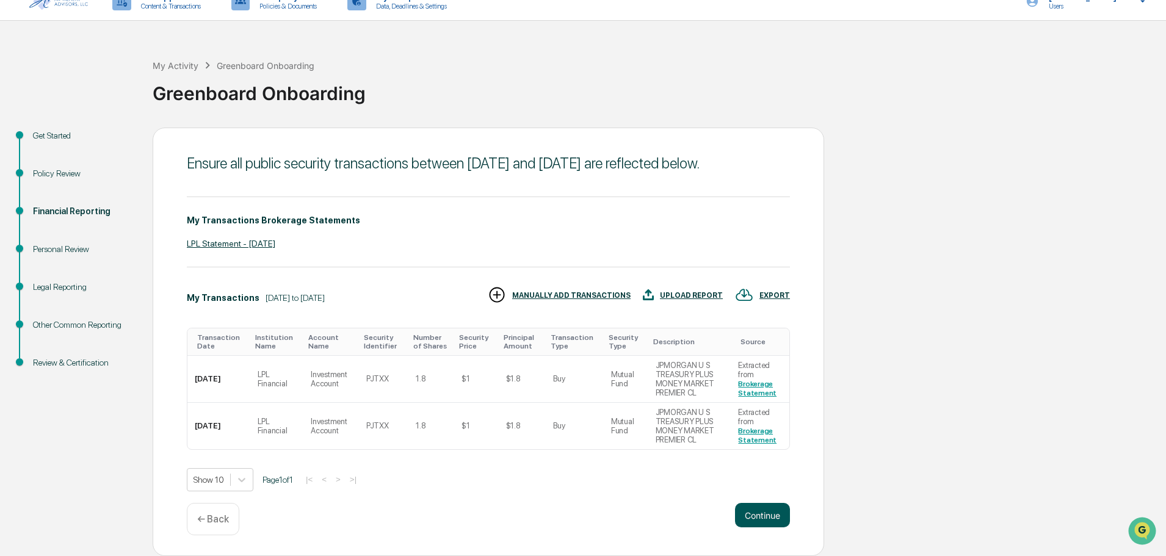
click at [763, 516] on button "Continue" at bounding box center [762, 515] width 55 height 24
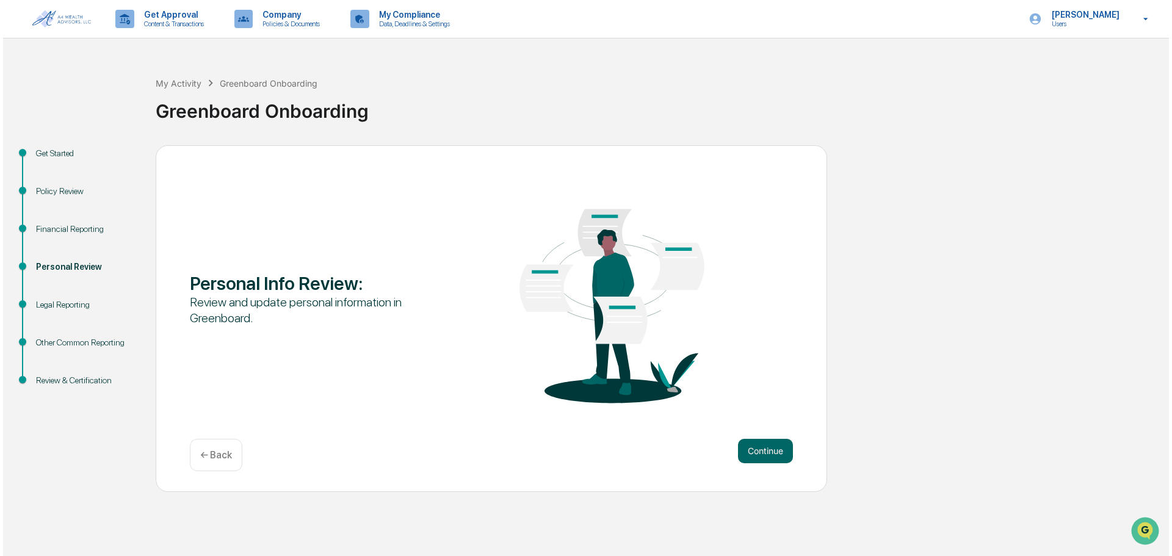
scroll to position [0, 0]
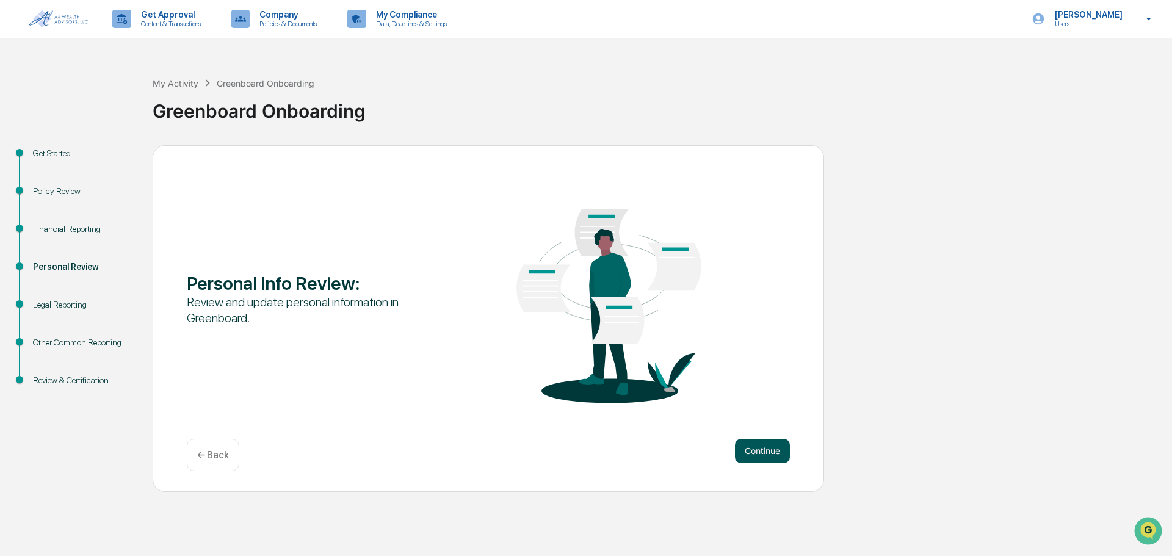
click at [770, 452] on button "Continue" at bounding box center [762, 451] width 55 height 24
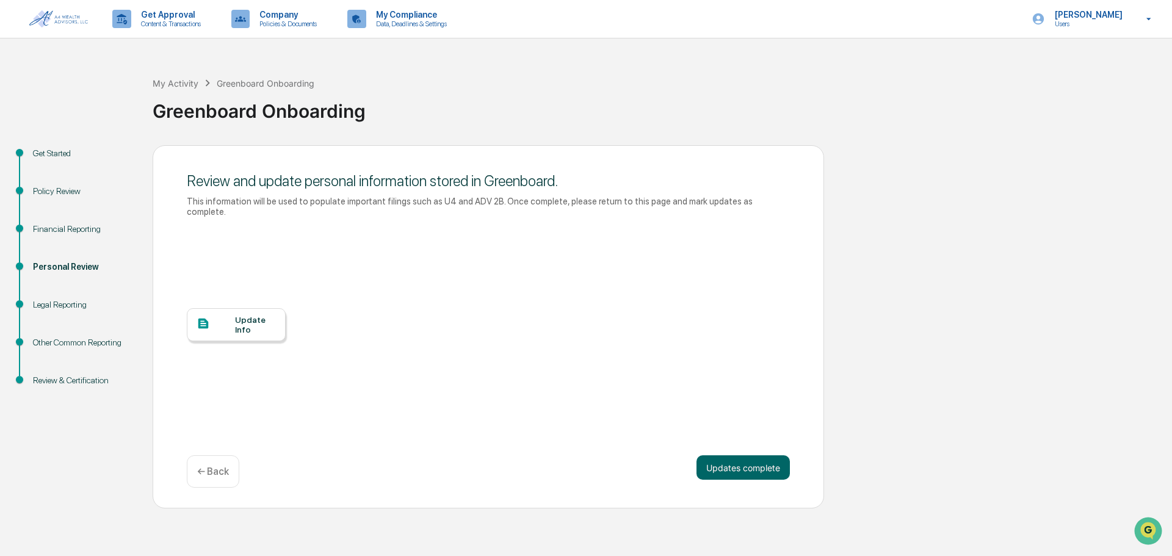
click at [247, 321] on div "Update Info" at bounding box center [255, 325] width 41 height 20
click at [730, 457] on button "Updates complete" at bounding box center [742, 467] width 93 height 24
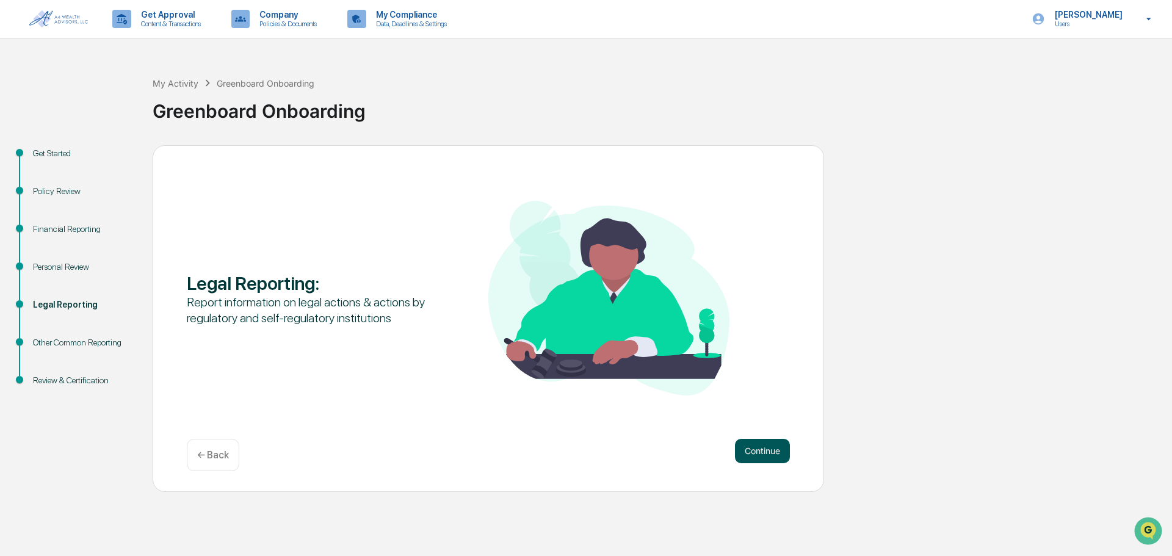
click at [776, 454] on button "Continue" at bounding box center [762, 451] width 55 height 24
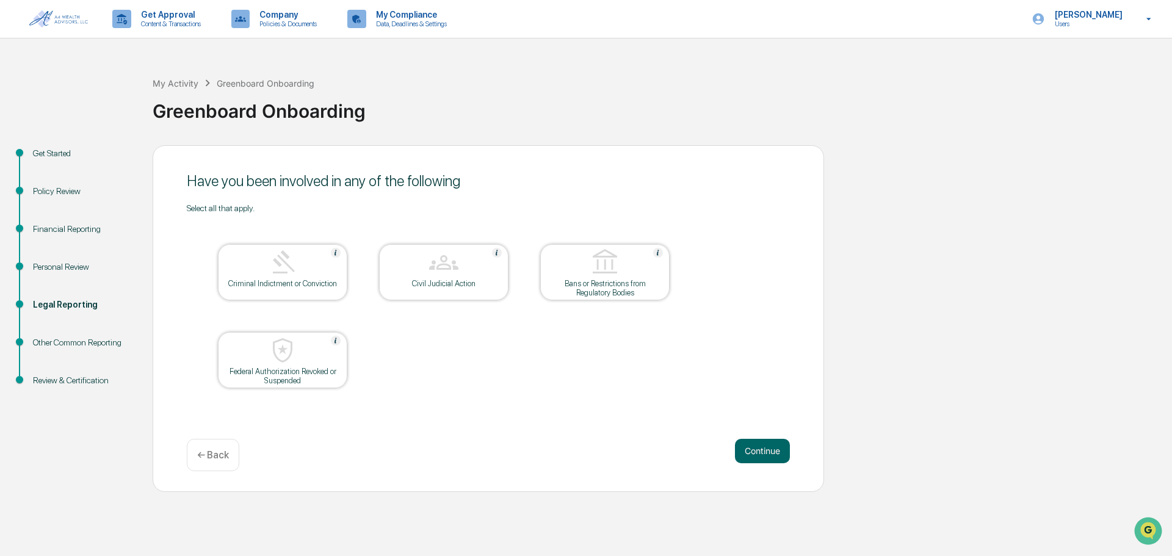
click at [279, 277] on div at bounding box center [283, 263] width 122 height 31
click at [297, 284] on div "Criminal Indictment or Conviction" at bounding box center [283, 288] width 110 height 18
click at [775, 454] on button "Continue" at bounding box center [762, 451] width 55 height 24
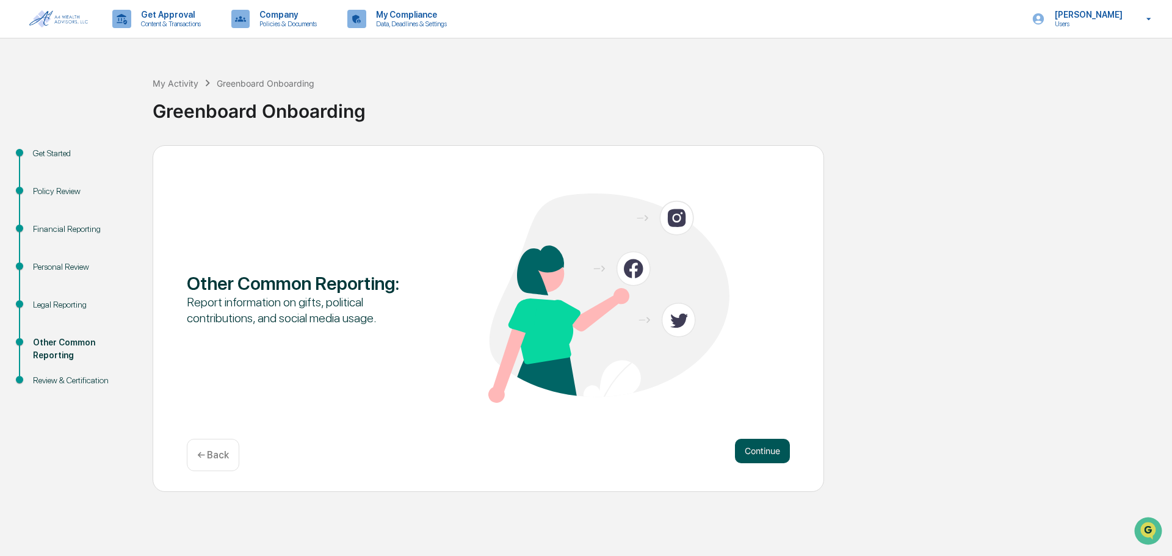
click at [763, 454] on button "Continue" at bounding box center [762, 451] width 55 height 24
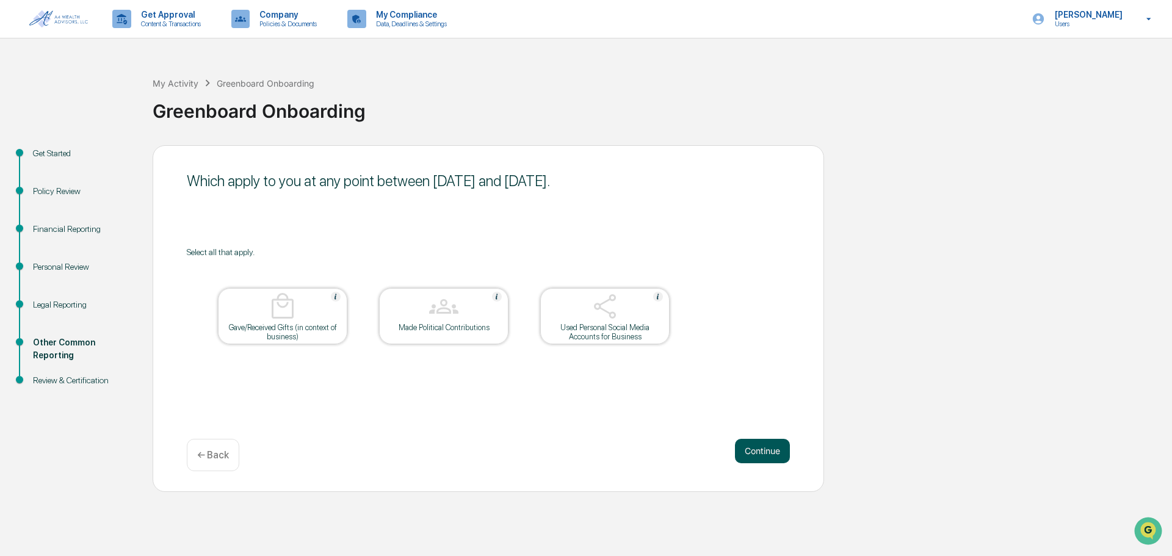
click at [771, 439] on button "Continue" at bounding box center [762, 451] width 55 height 24
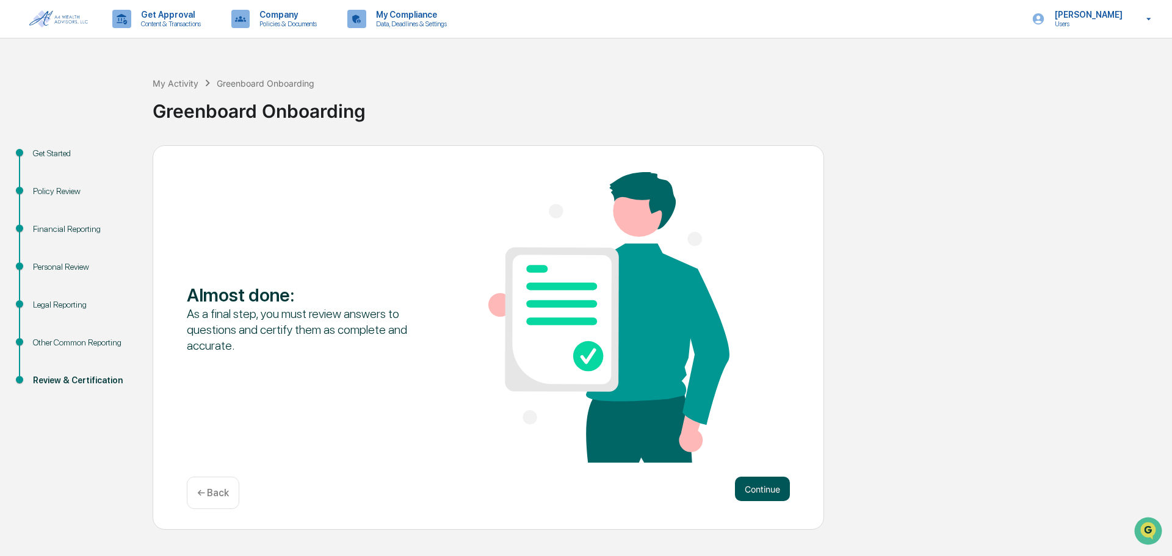
click at [768, 483] on button "Continue" at bounding box center [762, 489] width 55 height 24
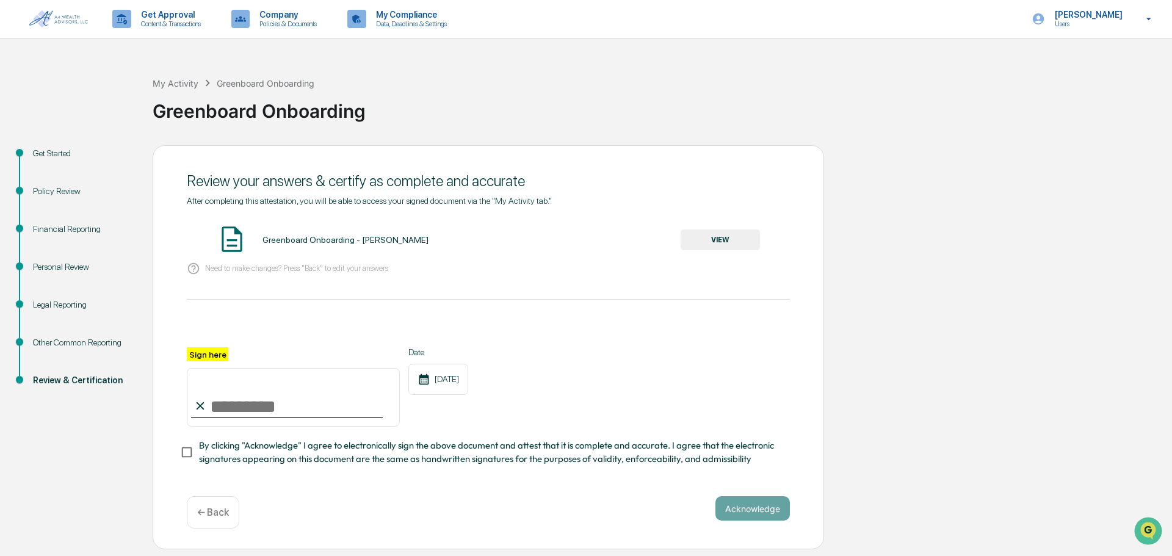
click at [743, 235] on button "VIEW" at bounding box center [720, 240] width 79 height 21
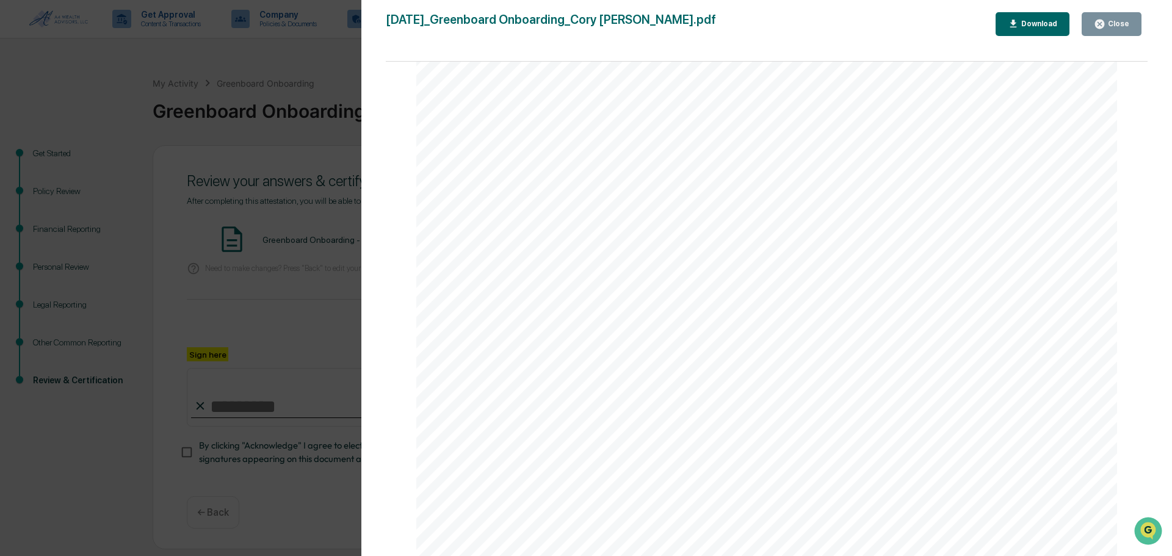
scroll to position [5799, 0]
click at [1115, 27] on div "Close" at bounding box center [1117, 24] width 24 height 9
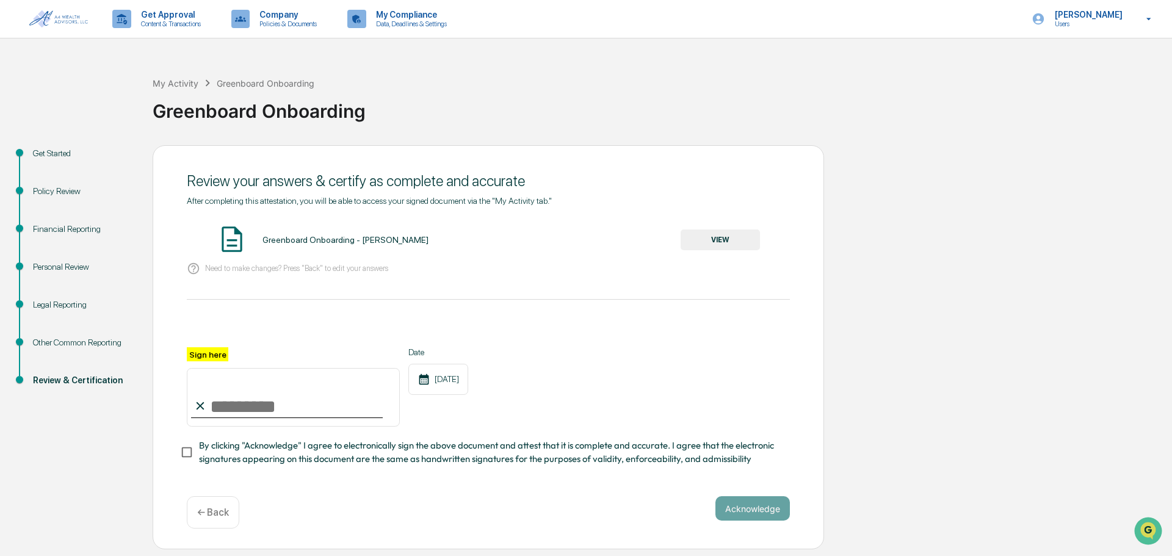
click at [261, 401] on input "Sign here" at bounding box center [293, 397] width 213 height 59
type input "**********"
click at [738, 518] on button "Acknowledge" at bounding box center [752, 508] width 74 height 24
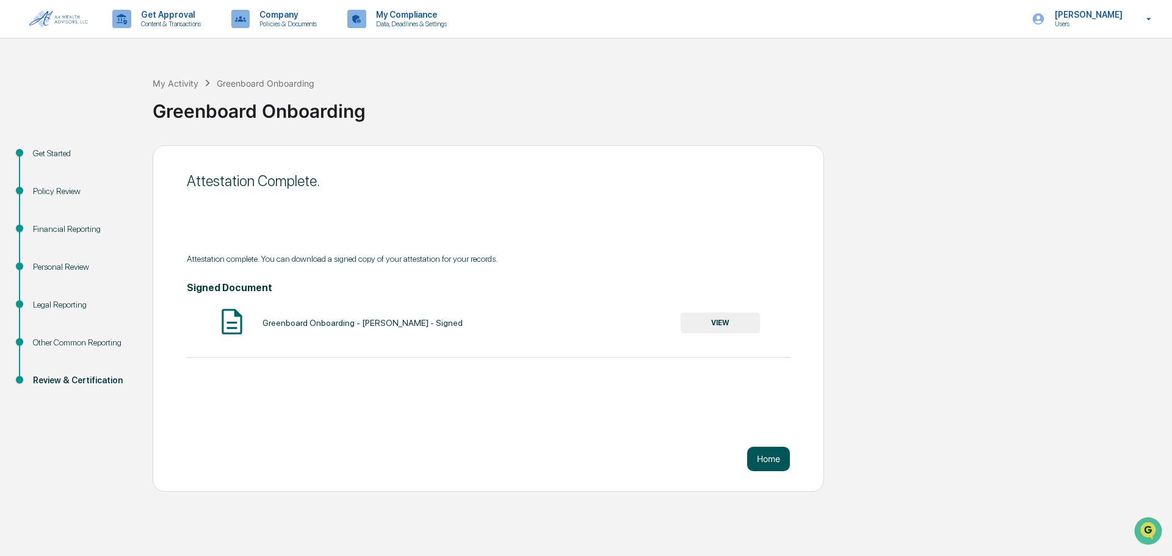
click at [771, 456] on button "Home" at bounding box center [768, 459] width 43 height 24
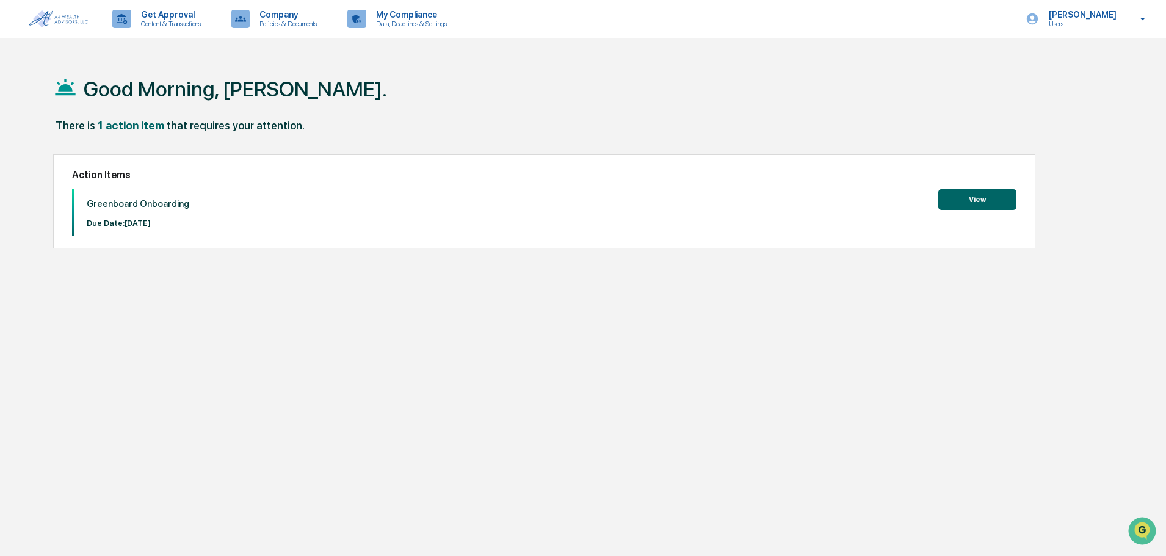
click at [984, 204] on button "View" at bounding box center [977, 199] width 78 height 21
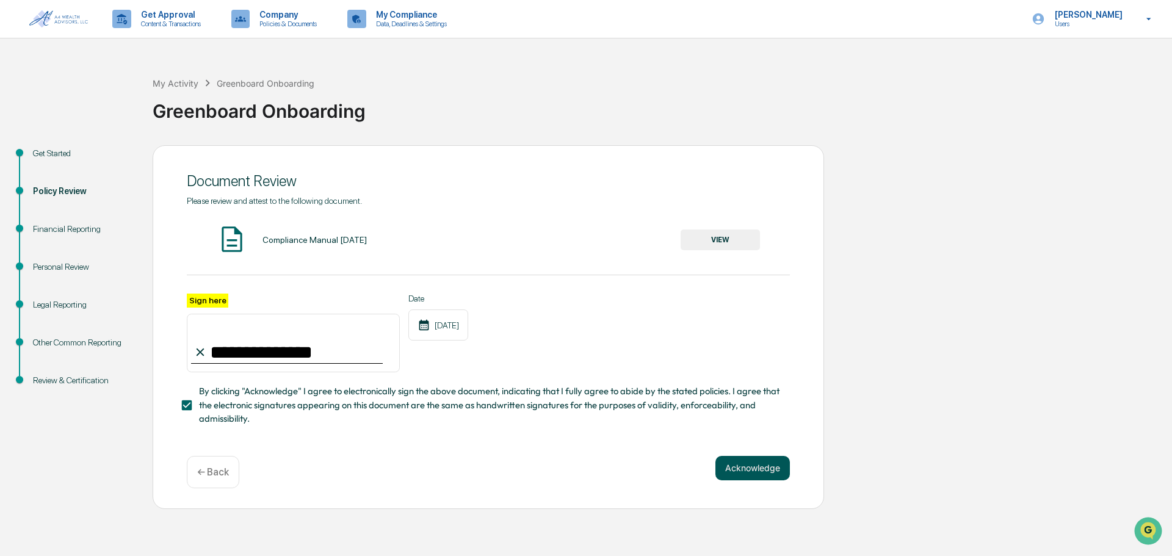
click at [755, 474] on button "Acknowledge" at bounding box center [752, 468] width 74 height 24
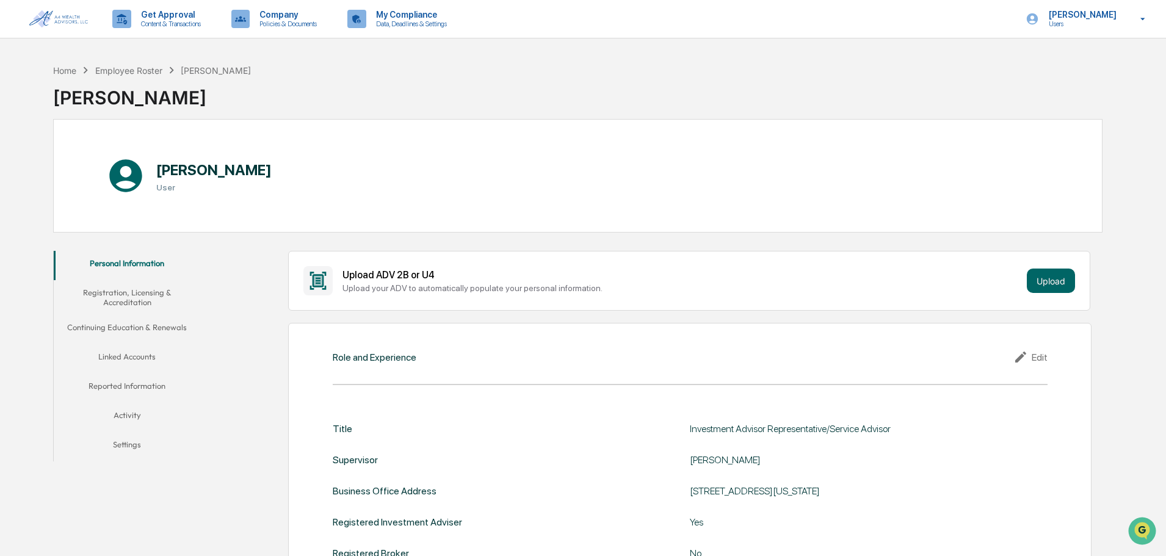
click at [136, 308] on button "Registration, Licensing & Accreditation" at bounding box center [127, 297] width 146 height 35
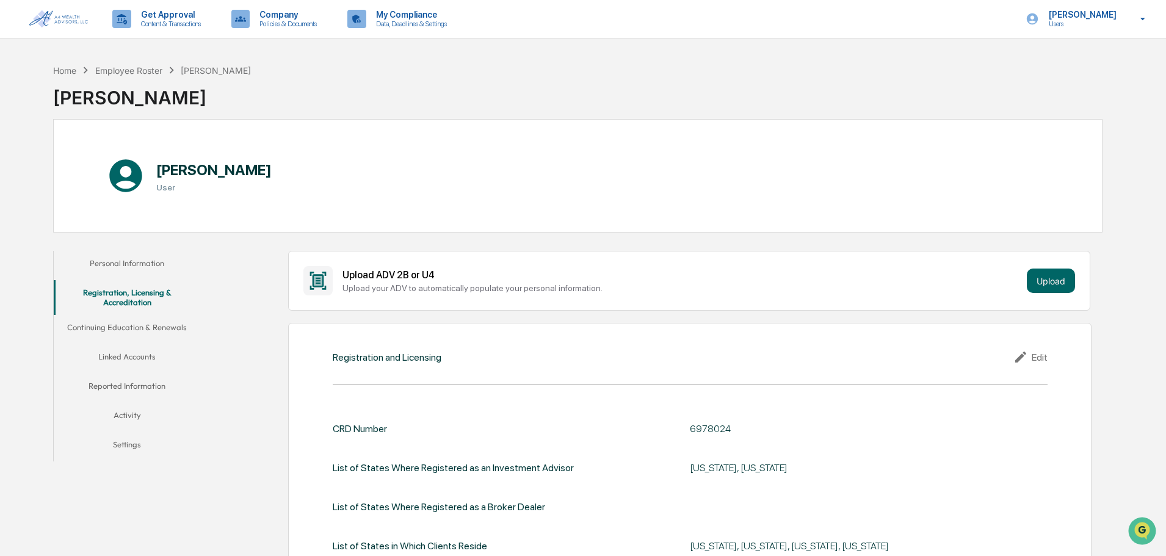
click at [120, 325] on button "Continuing Education & Renewals" at bounding box center [127, 329] width 146 height 29
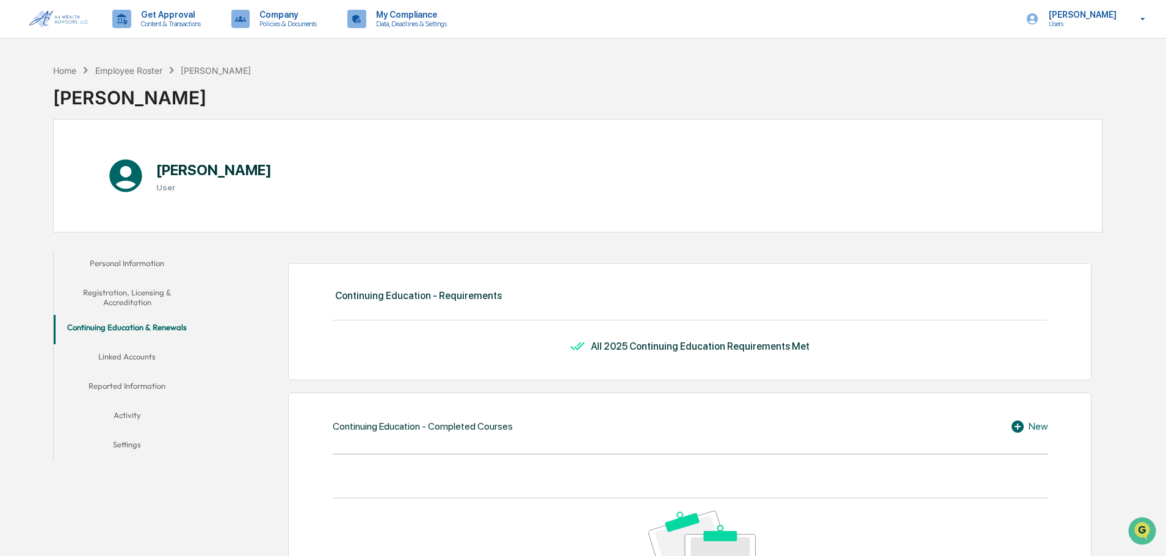
click at [145, 356] on button "Linked Accounts" at bounding box center [127, 358] width 146 height 29
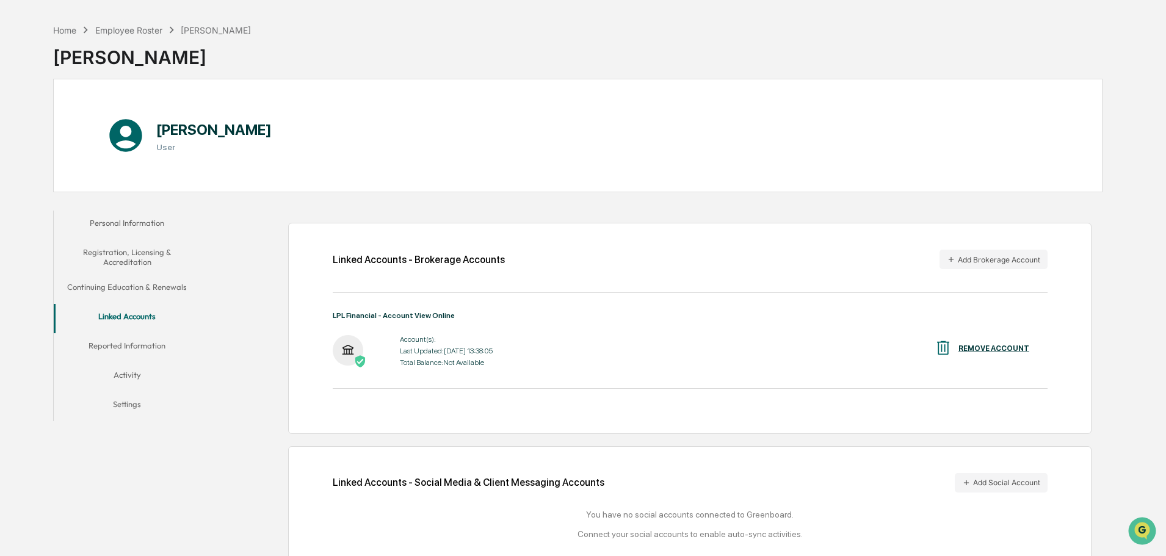
scroll to position [61, 0]
